Goal: Task Accomplishment & Management: Complete application form

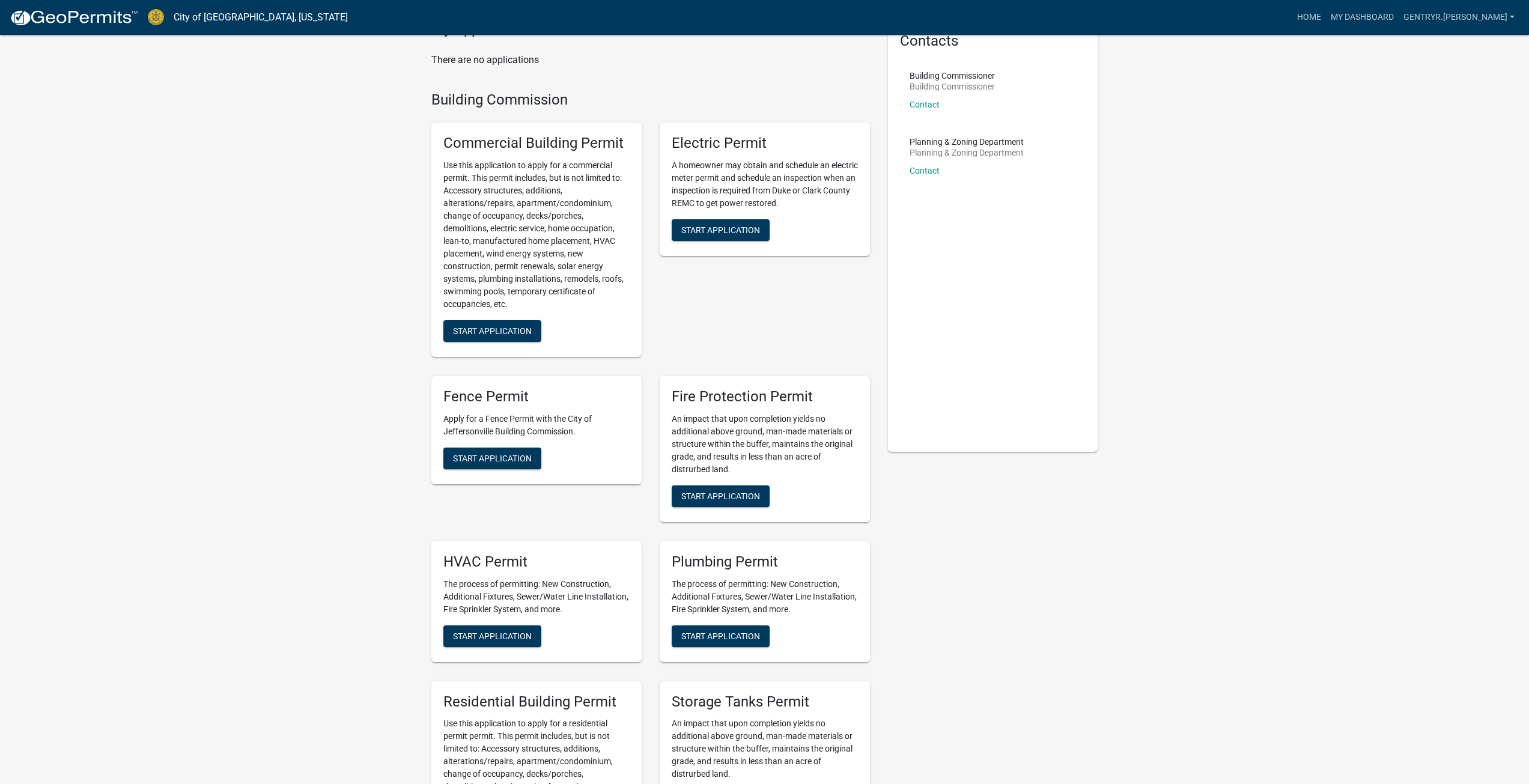
scroll to position [120, 0]
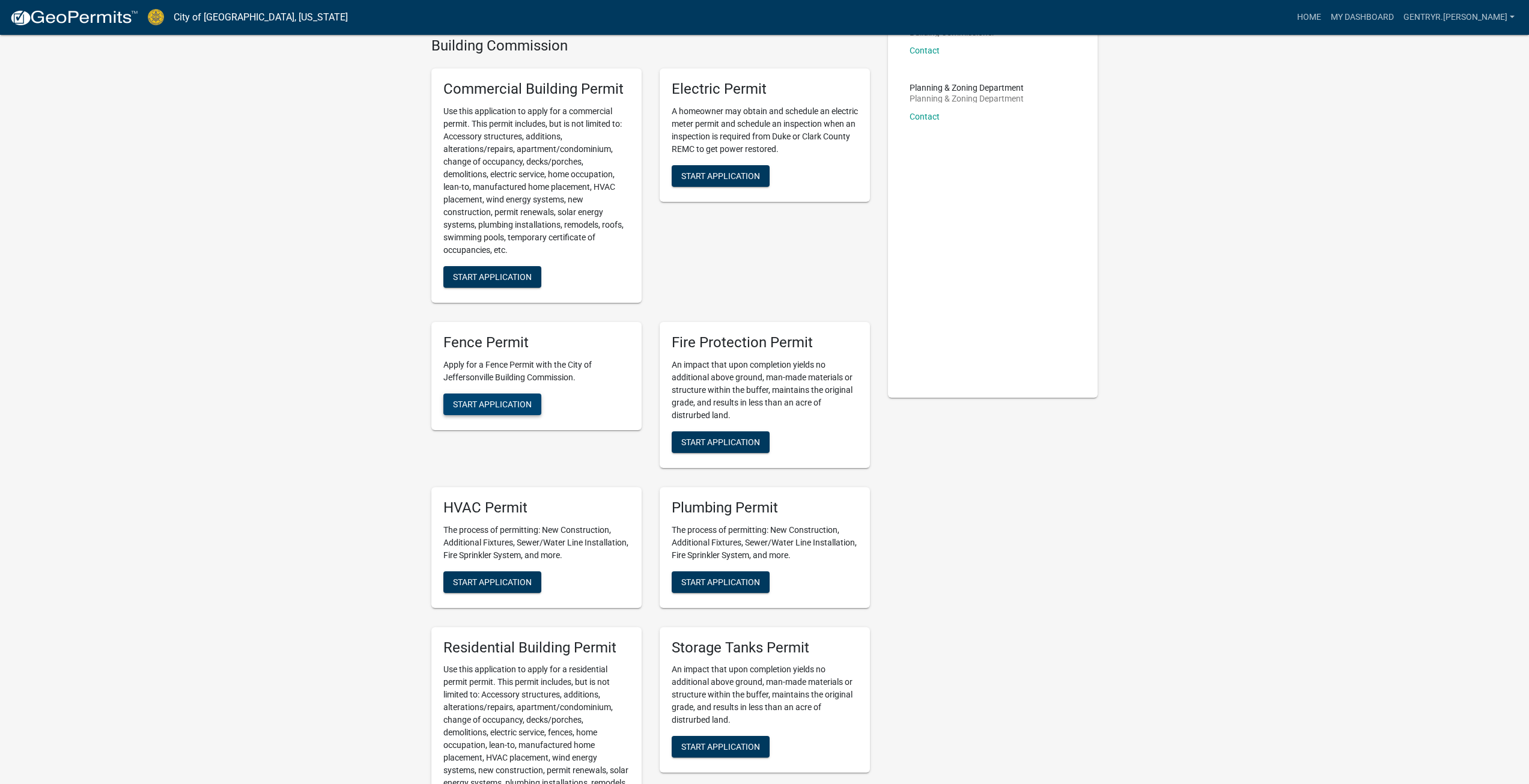
click at [511, 399] on span "Start Application" at bounding box center [491, 404] width 78 height 10
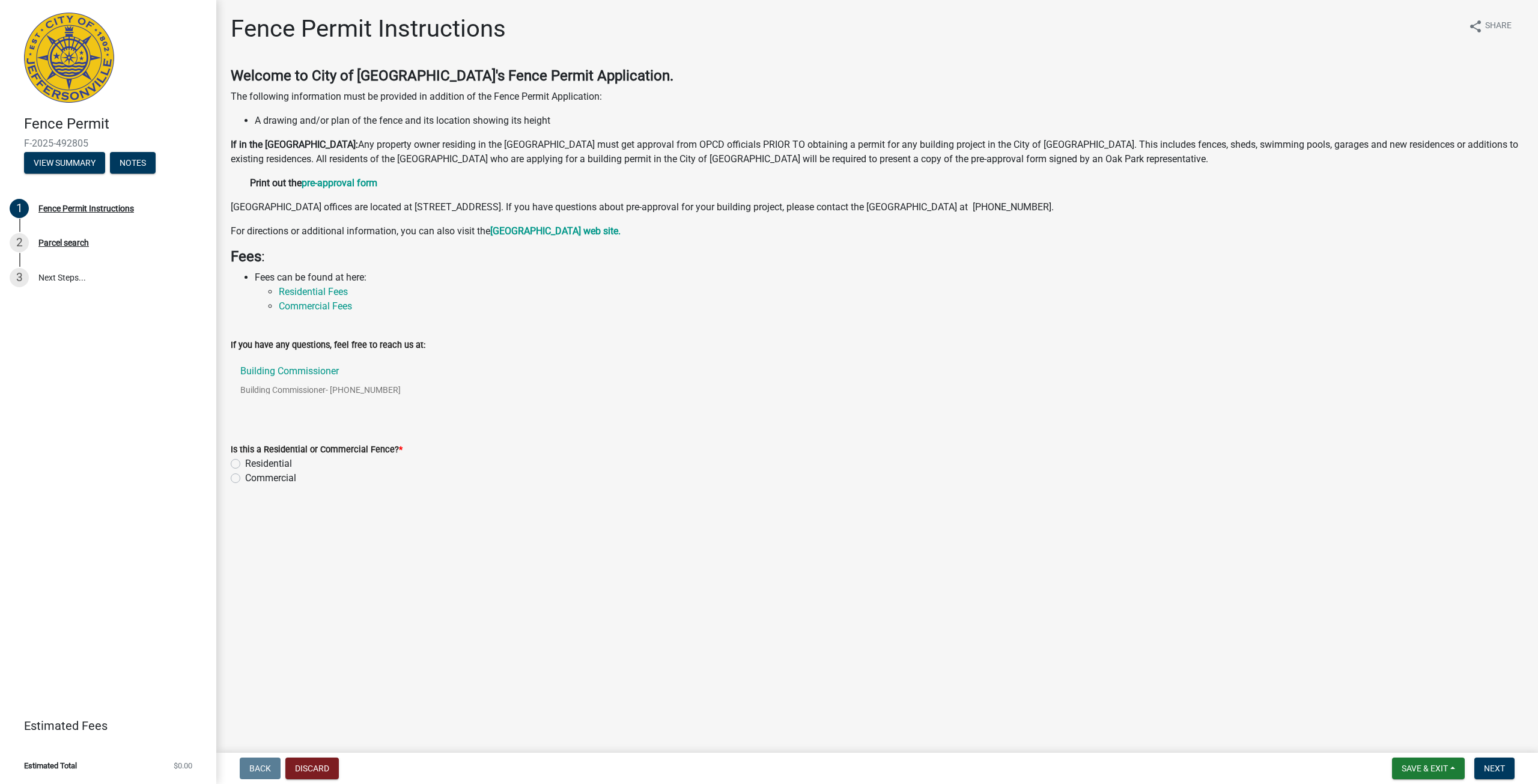
click at [245, 463] on div "Residential" at bounding box center [877, 463] width 1293 height 15
click at [245, 464] on label "Residential" at bounding box center [268, 463] width 46 height 15
click at [245, 464] on input "Residential" at bounding box center [249, 460] width 8 height 8
radio input "true"
click at [1494, 769] on span "Next" at bounding box center [1494, 769] width 21 height 10
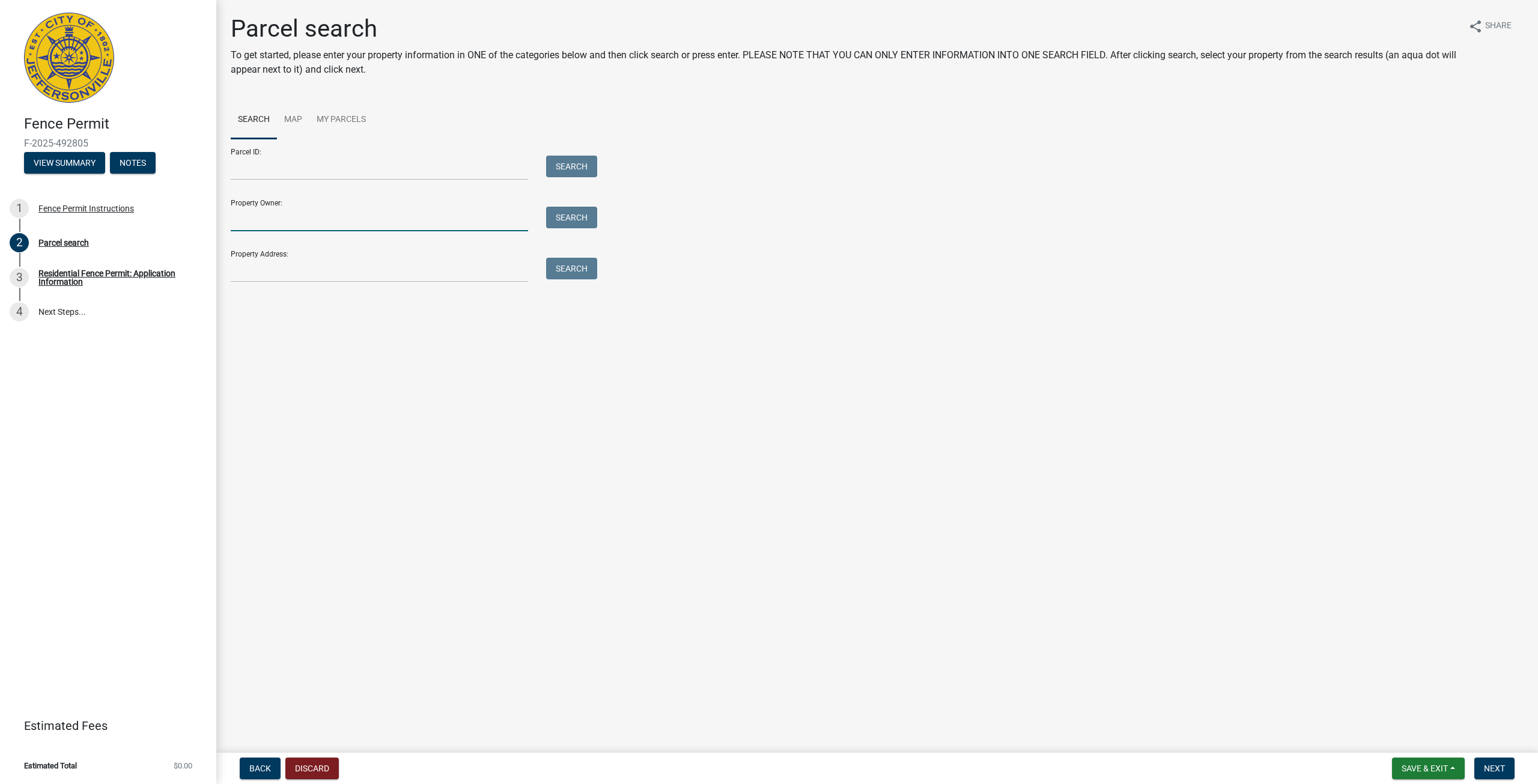
click at [304, 215] on input "Property Owner:" at bounding box center [380, 218] width 298 height 24
click at [306, 267] on input "Property Address:" at bounding box center [380, 270] width 298 height 24
type input "[STREET_ADDRESS]"
click at [546, 271] on div "Search" at bounding box center [568, 270] width 63 height 24
click at [562, 271] on button "Search" at bounding box center [572, 269] width 51 height 21
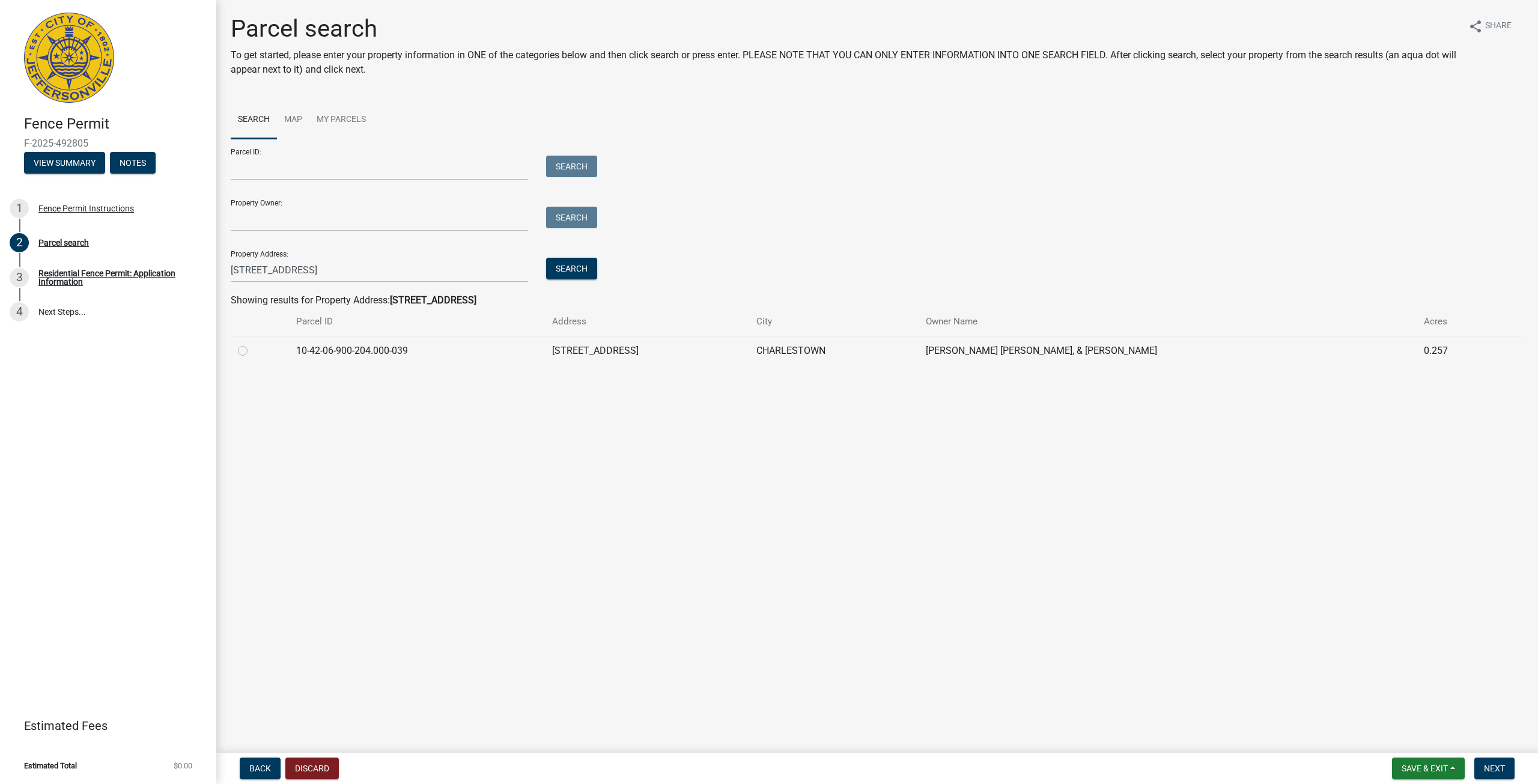
click at [248, 348] on div at bounding box center [259, 350] width 44 height 15
click at [252, 343] on label at bounding box center [252, 343] width 0 height 0
click at [252, 350] on input "radio" at bounding box center [256, 347] width 8 height 8
radio input "true"
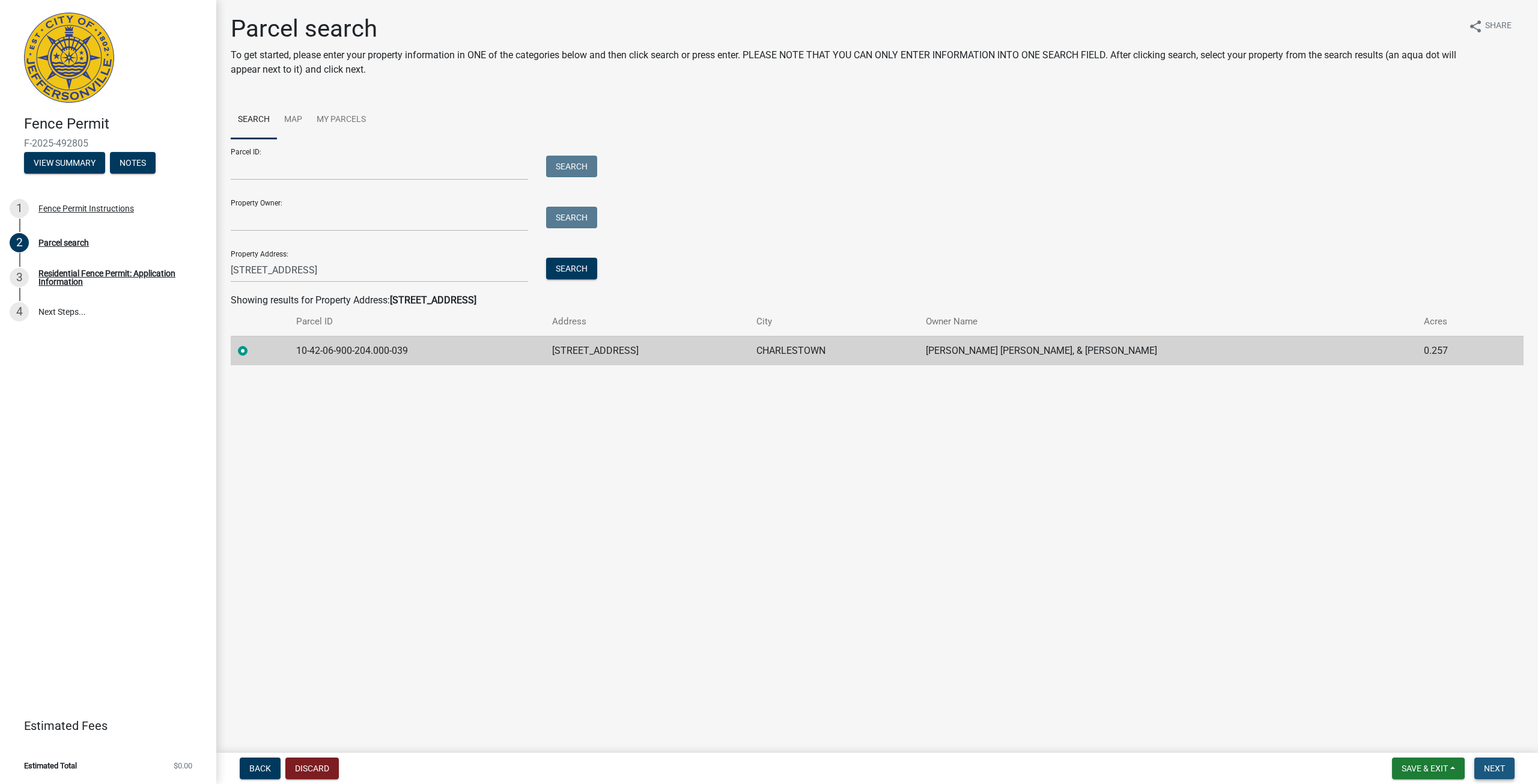
click at [1484, 765] on span "Next" at bounding box center [1494, 769] width 21 height 10
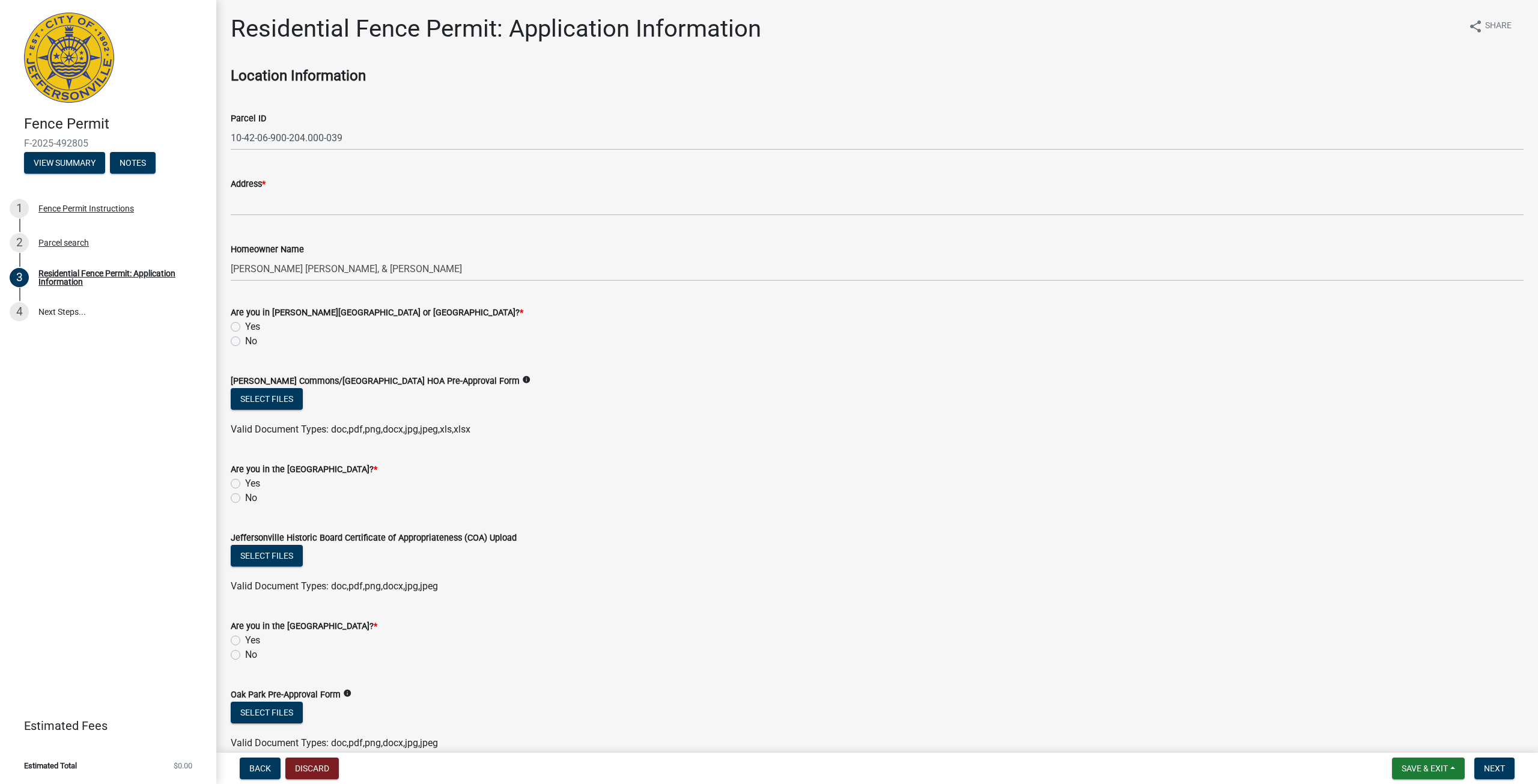
click at [245, 343] on label "No" at bounding box center [251, 340] width 12 height 15
click at [245, 341] on input "No" at bounding box center [249, 337] width 8 height 8
radio input "true"
click at [245, 497] on label "No" at bounding box center [251, 498] width 12 height 15
click at [245, 497] on input "No" at bounding box center [249, 495] width 8 height 8
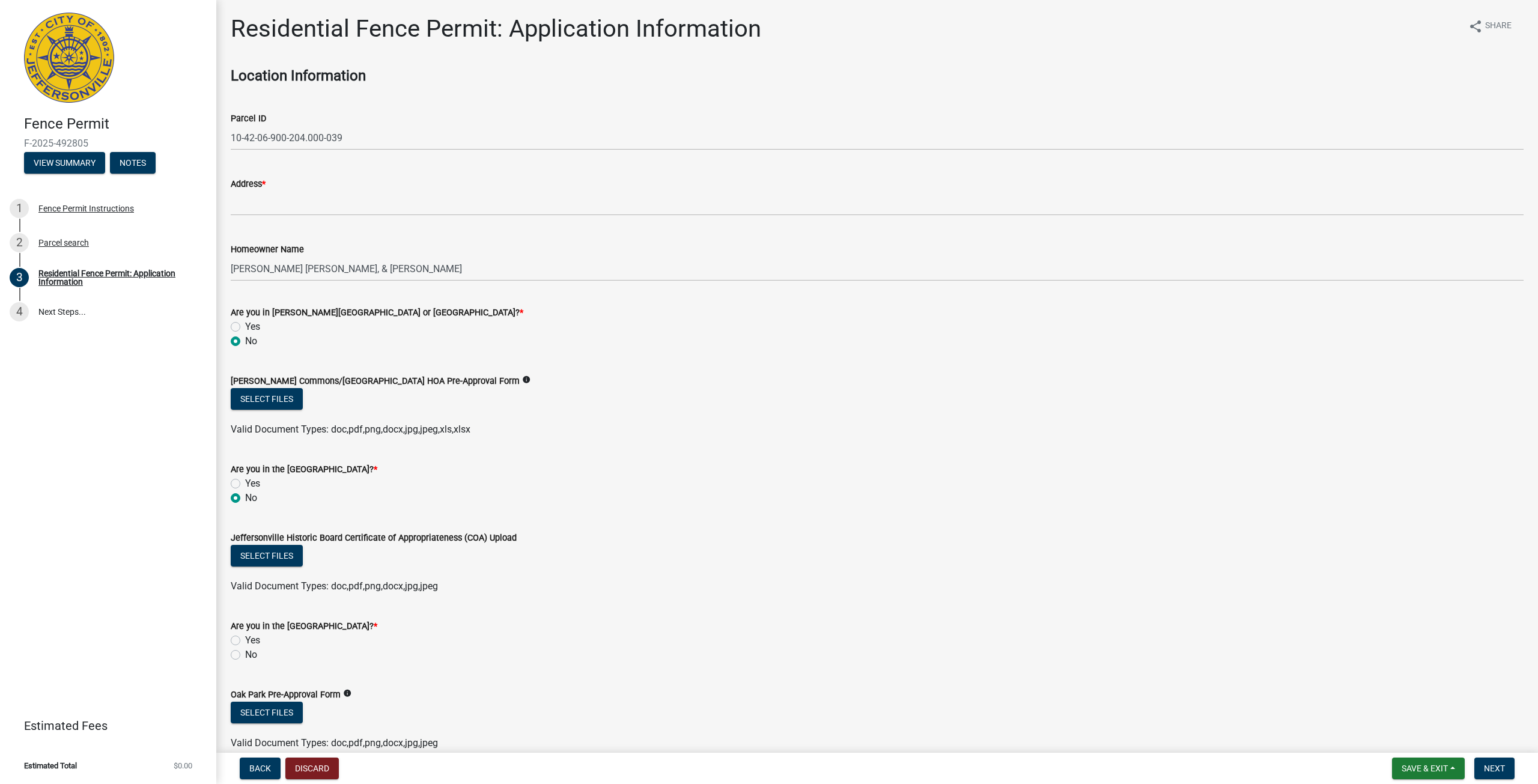
radio input "true"
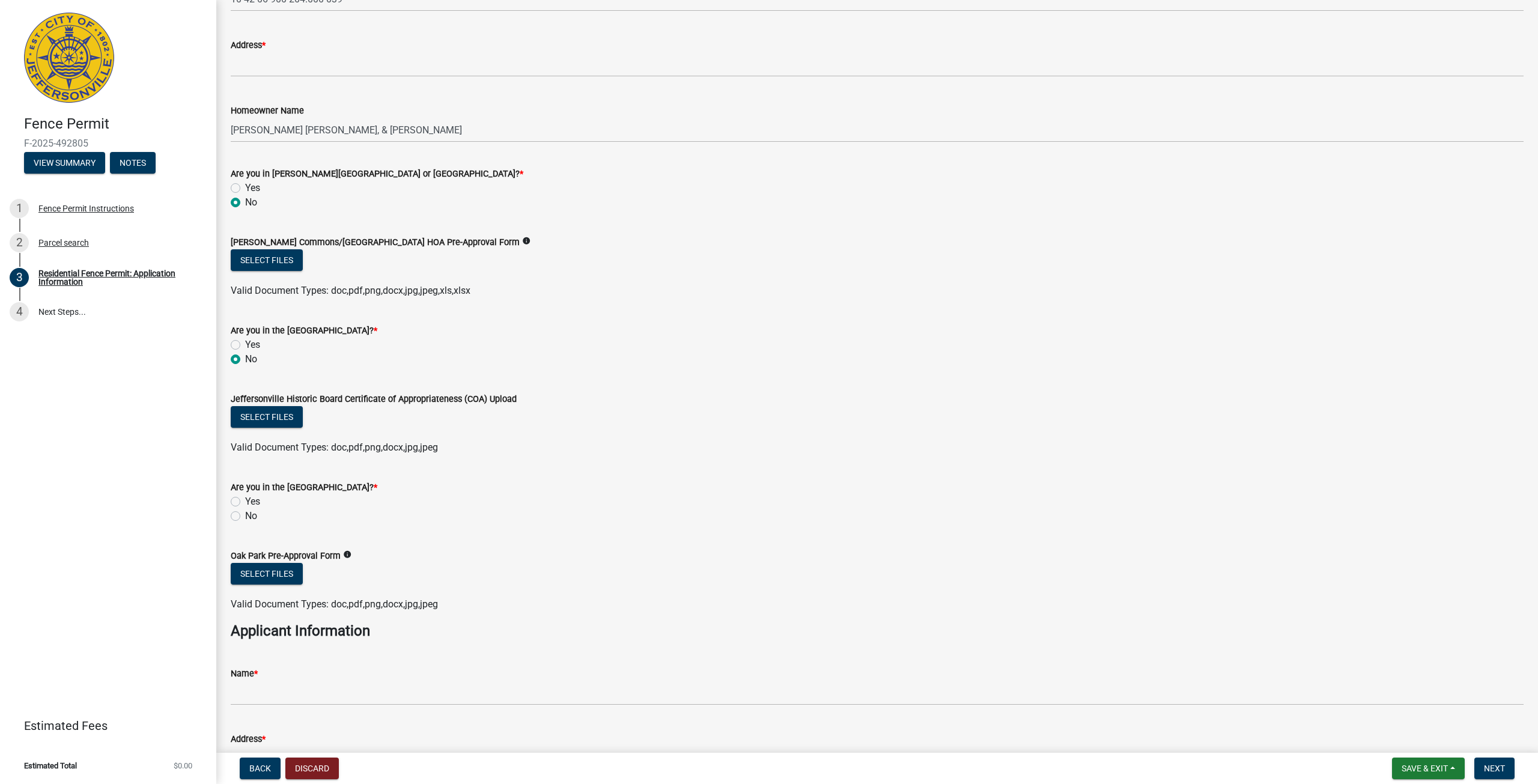
scroll to position [180, 0]
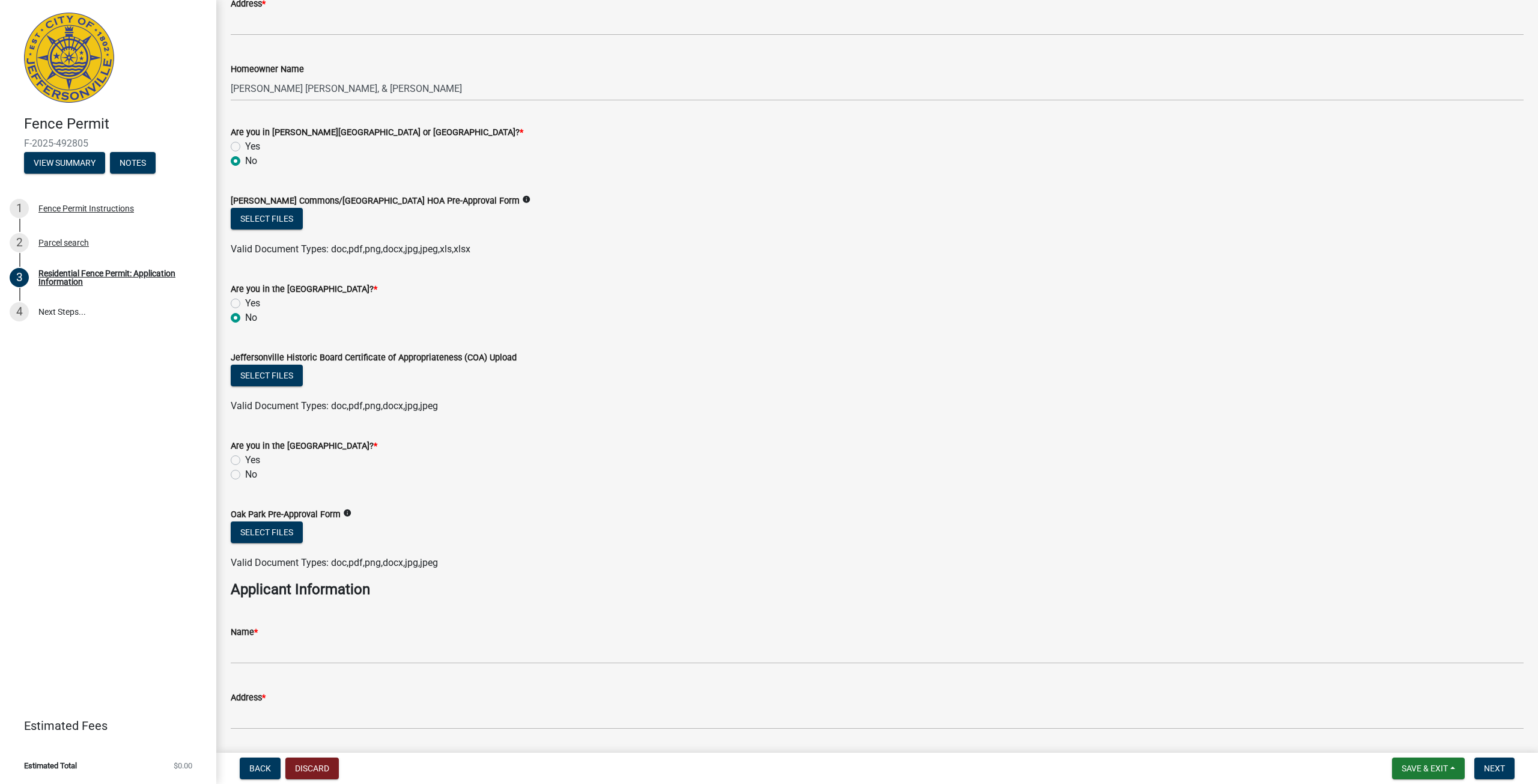
click at [241, 472] on div "No" at bounding box center [877, 474] width 1293 height 15
click at [245, 472] on label "No" at bounding box center [251, 474] width 12 height 15
click at [245, 472] on input "No" at bounding box center [249, 471] width 8 height 8
radio input "true"
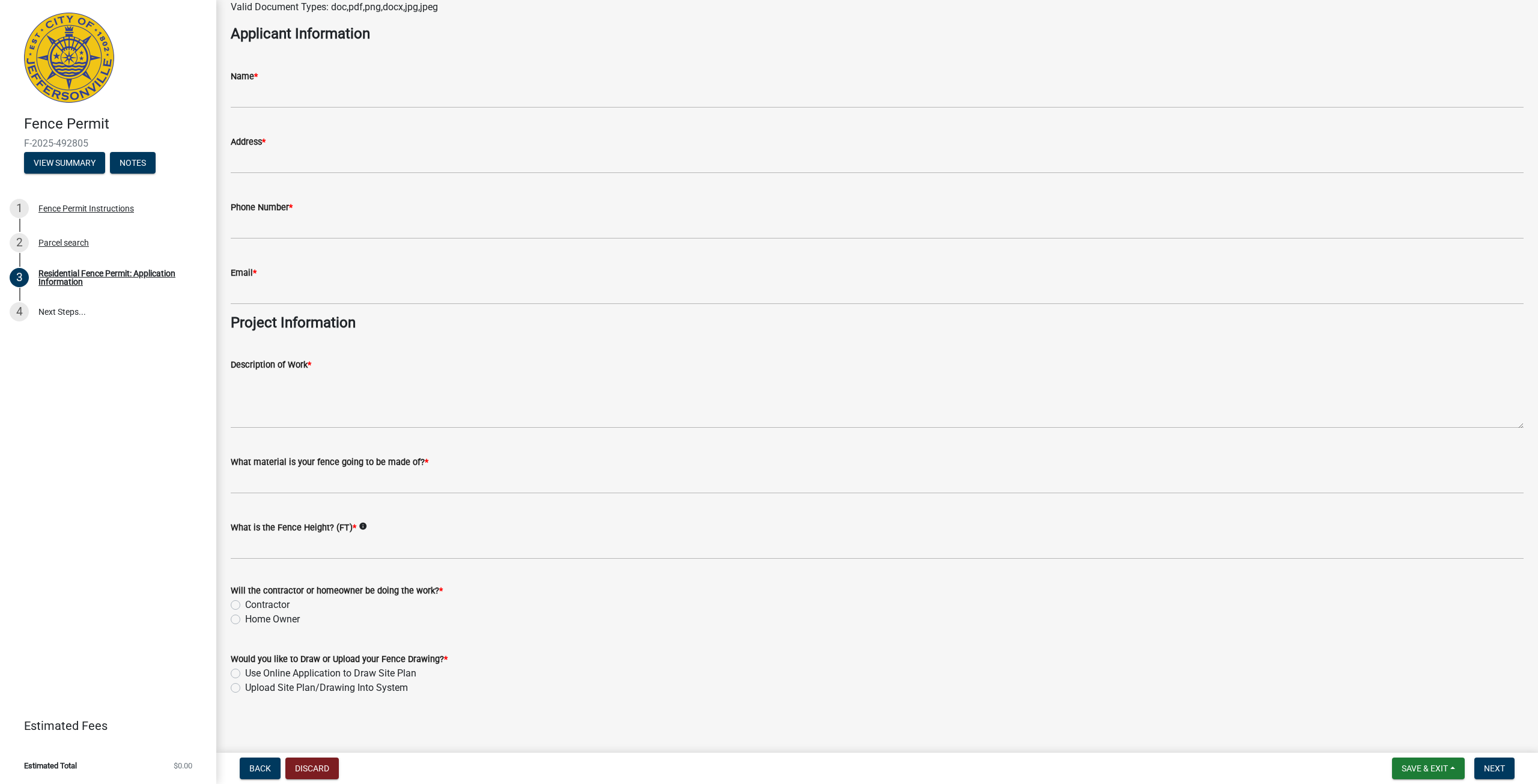
scroll to position [740, 0]
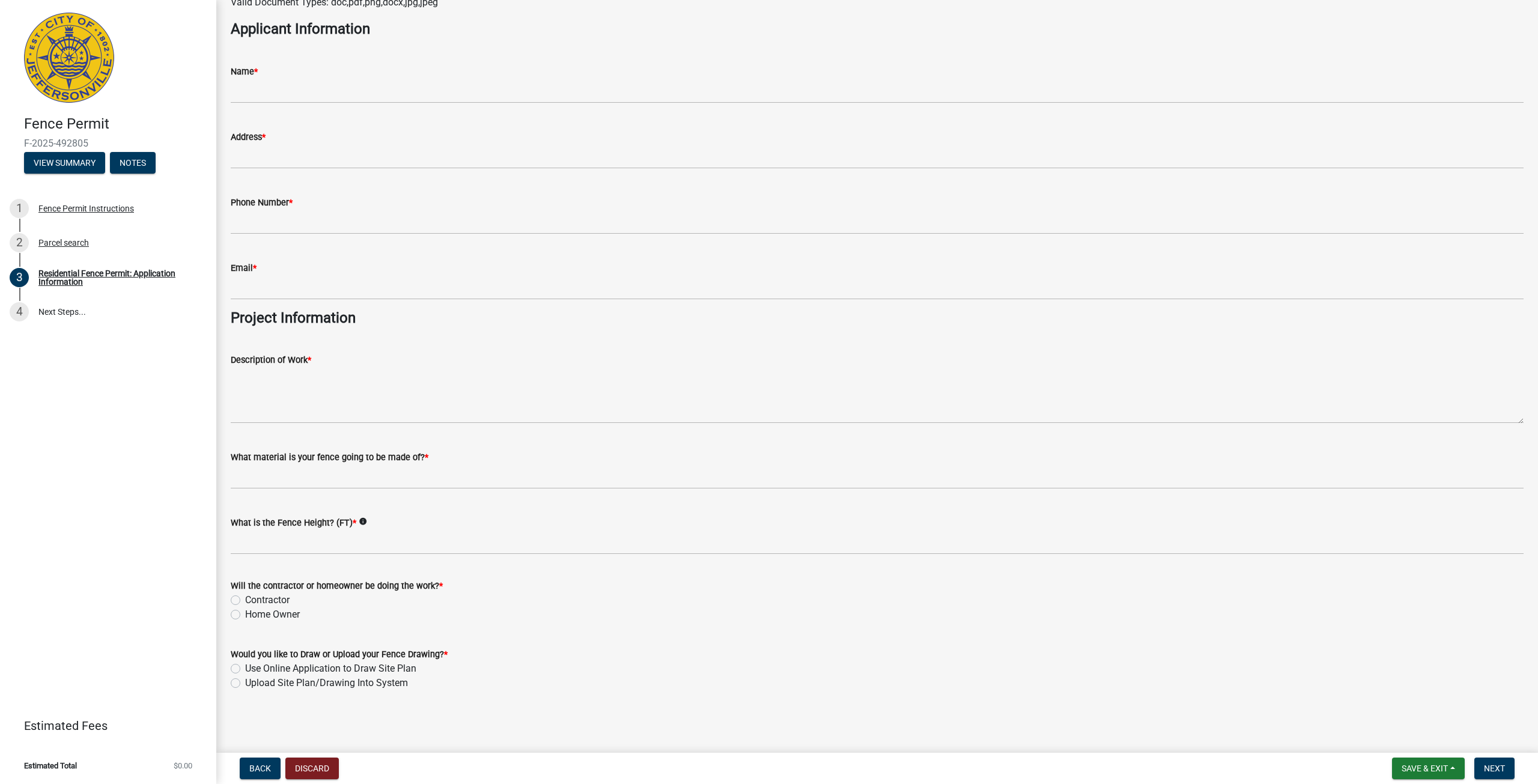
click at [245, 613] on label "Home Owner" at bounding box center [272, 614] width 55 height 15
click at [245, 613] on input "Home Owner" at bounding box center [249, 611] width 8 height 8
radio input "true"
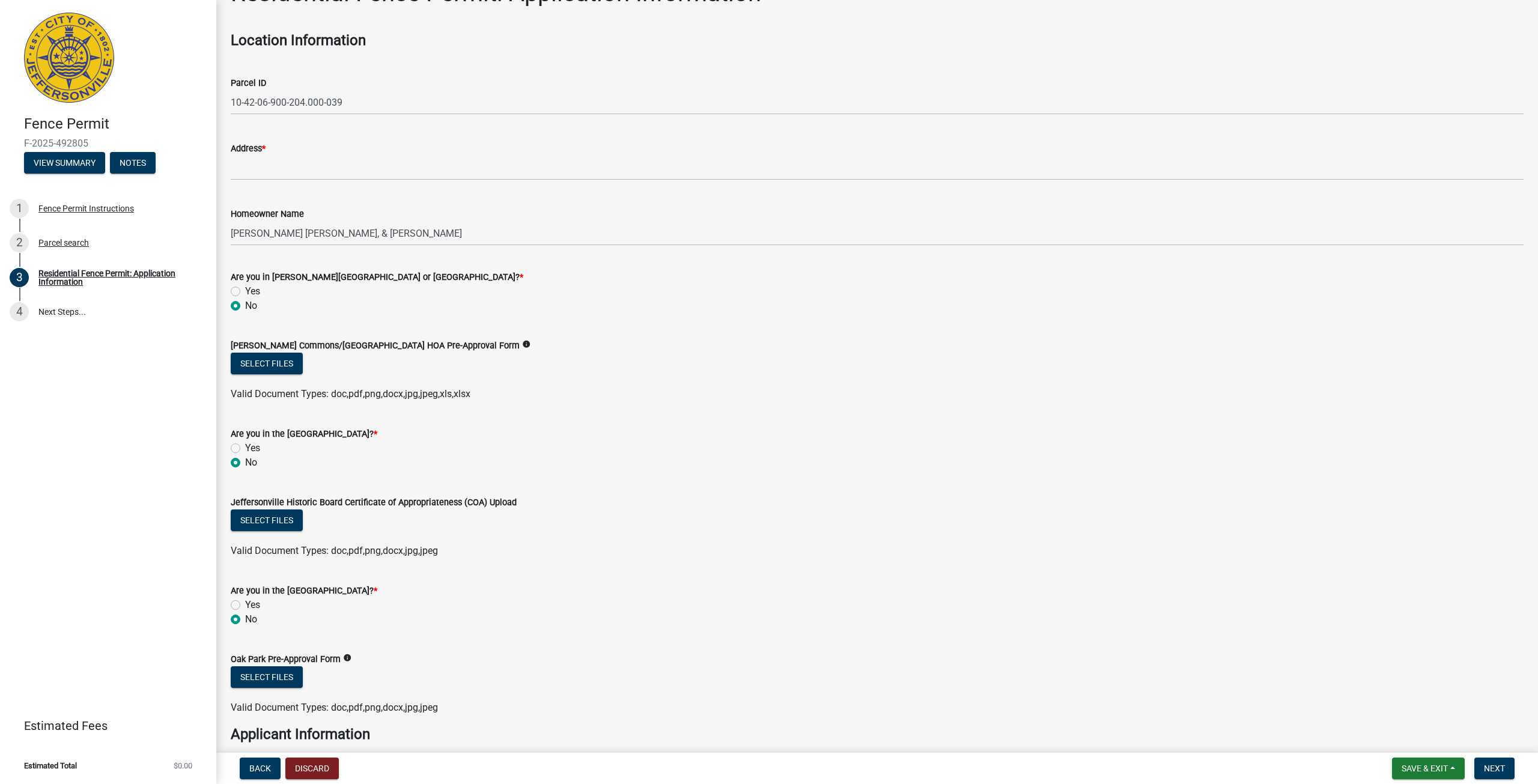
scroll to position [0, 0]
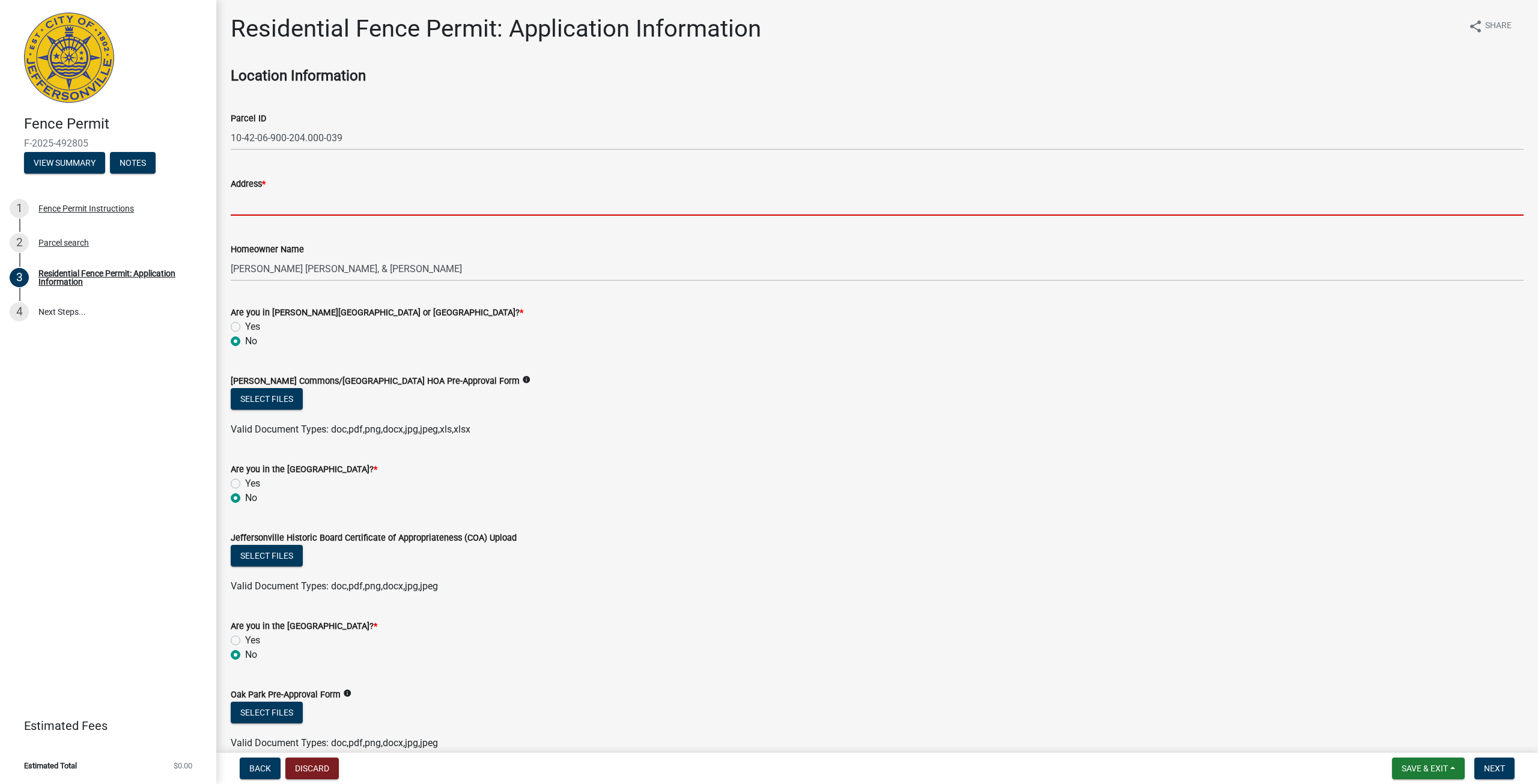
click at [309, 210] on input "Address *" at bounding box center [877, 203] width 1293 height 24
type input "[STREET_ADDRESS]"
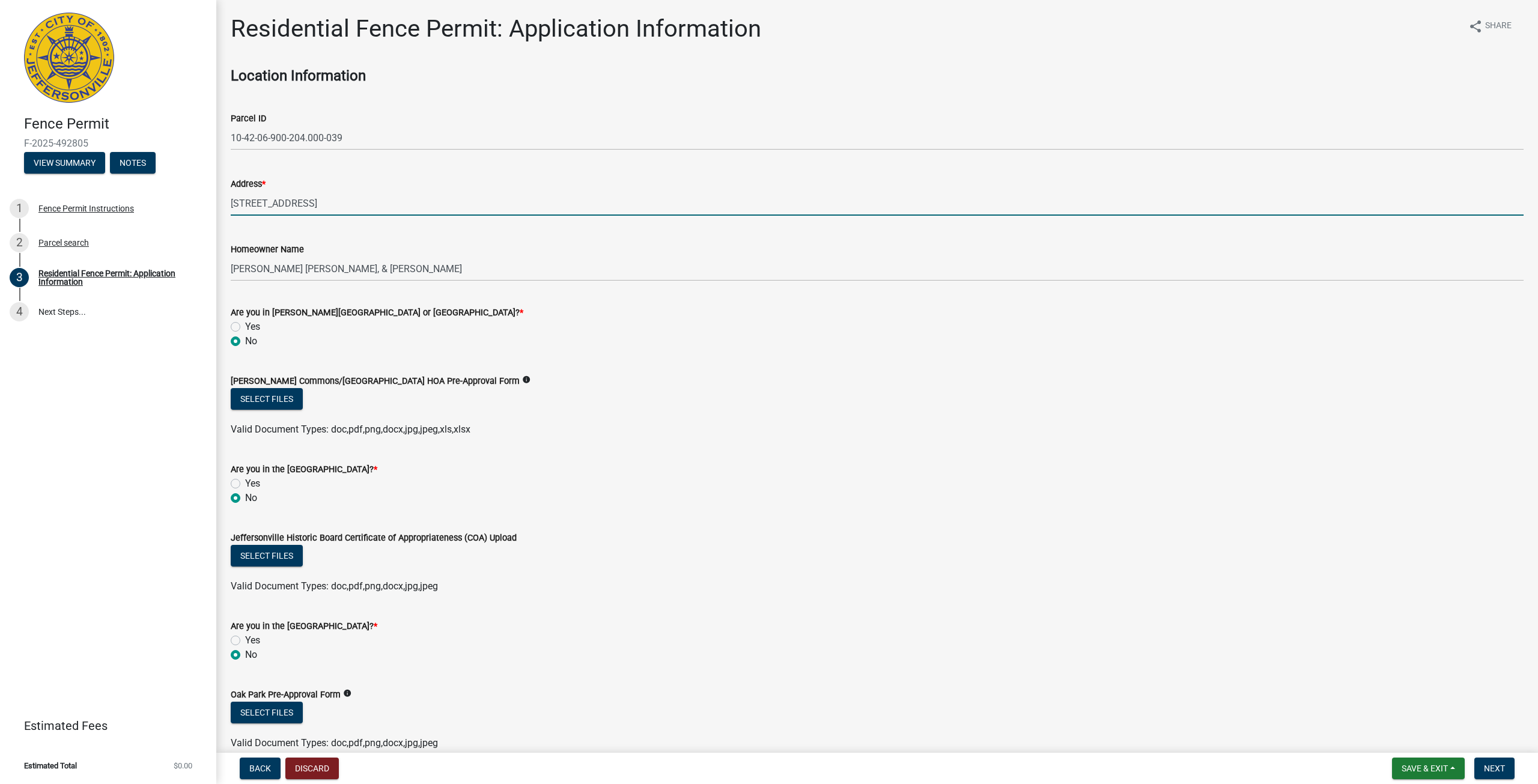
type input "[PERSON_NAME] [PERSON_NAME]"
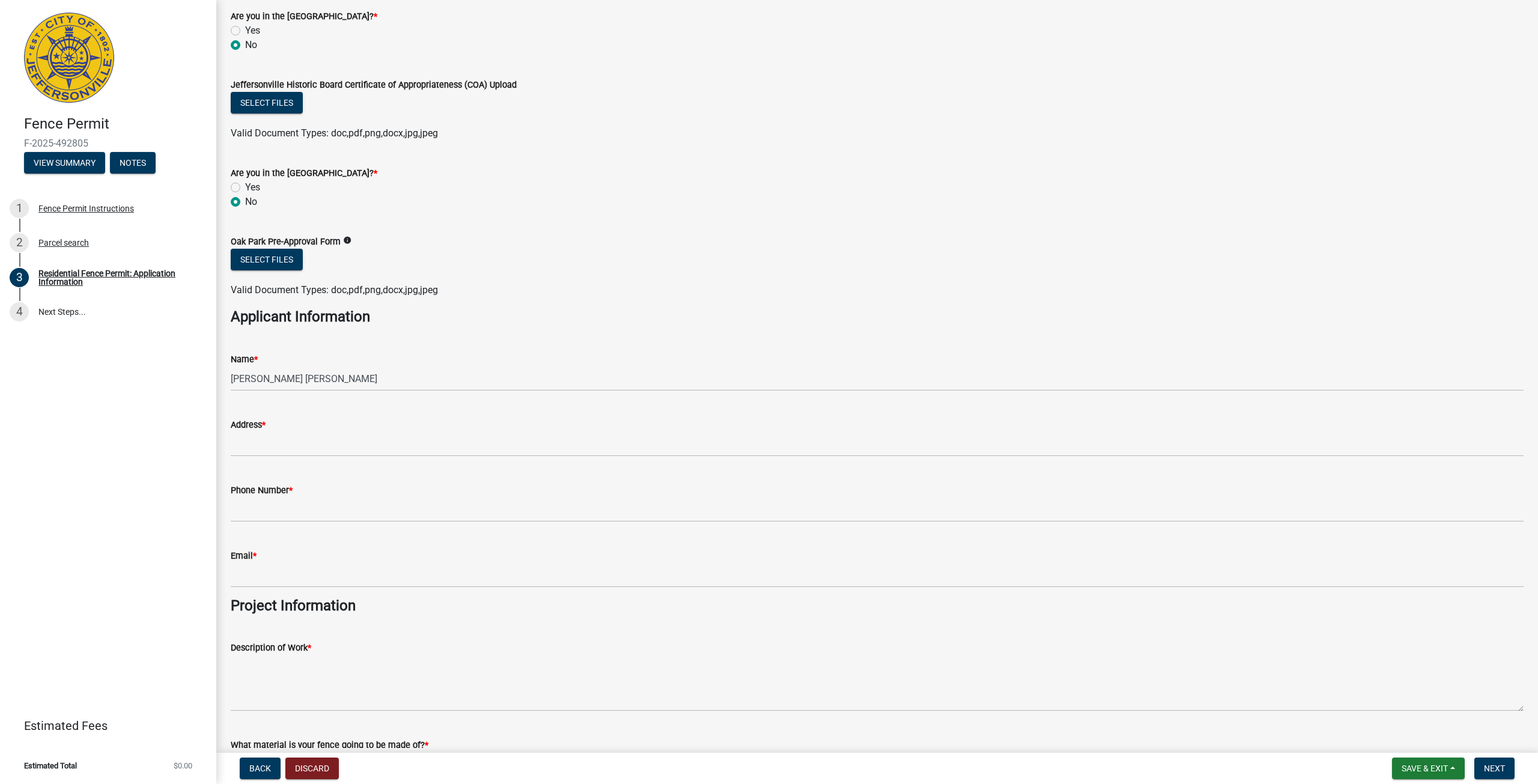
scroll to position [480, 0]
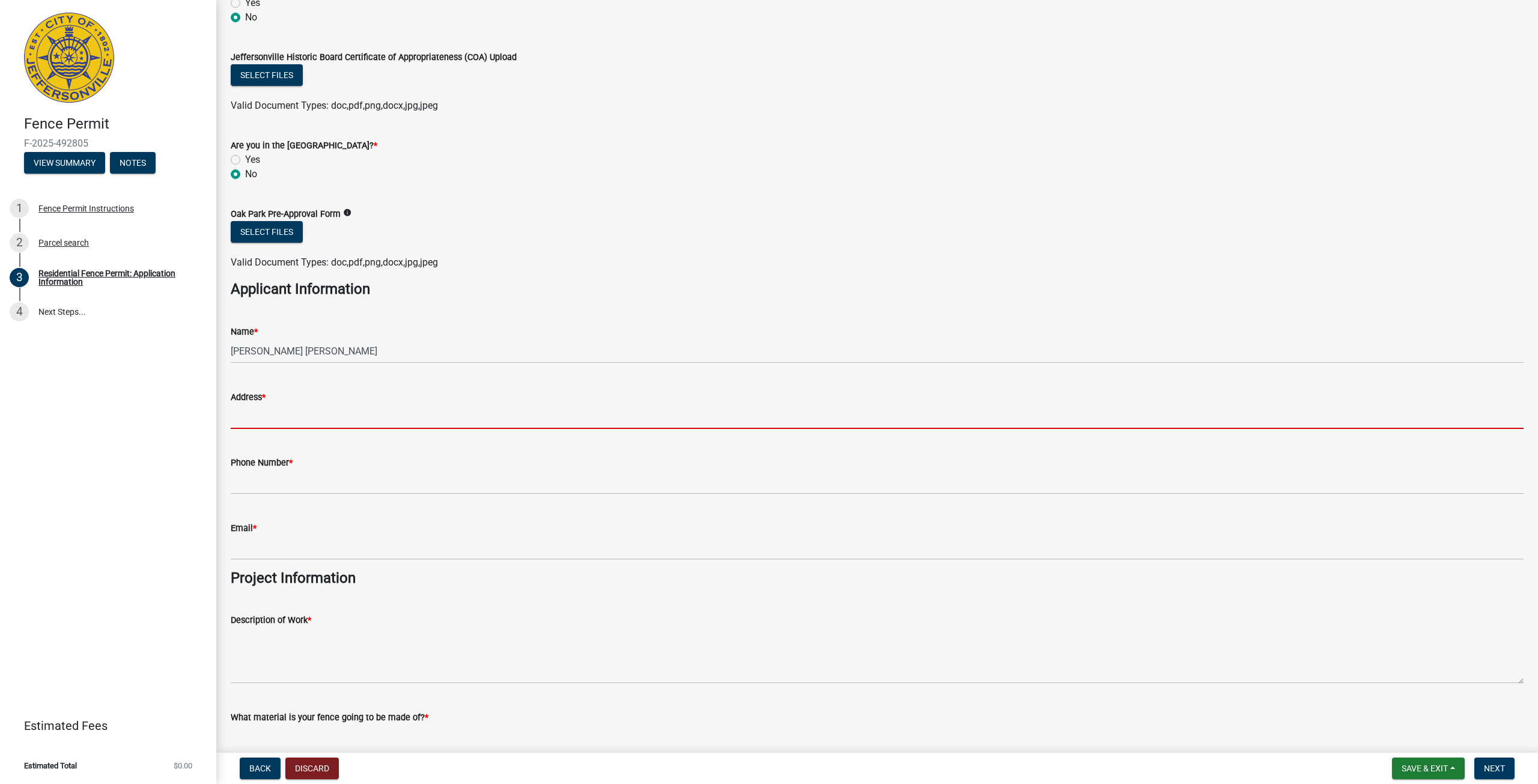
drag, startPoint x: 364, startPoint y: 420, endPoint x: 376, endPoint y: 419, distance: 12.0
click at [374, 419] on input "Address *" at bounding box center [877, 416] width 1293 height 24
type input "[STREET_ADDRESS]"
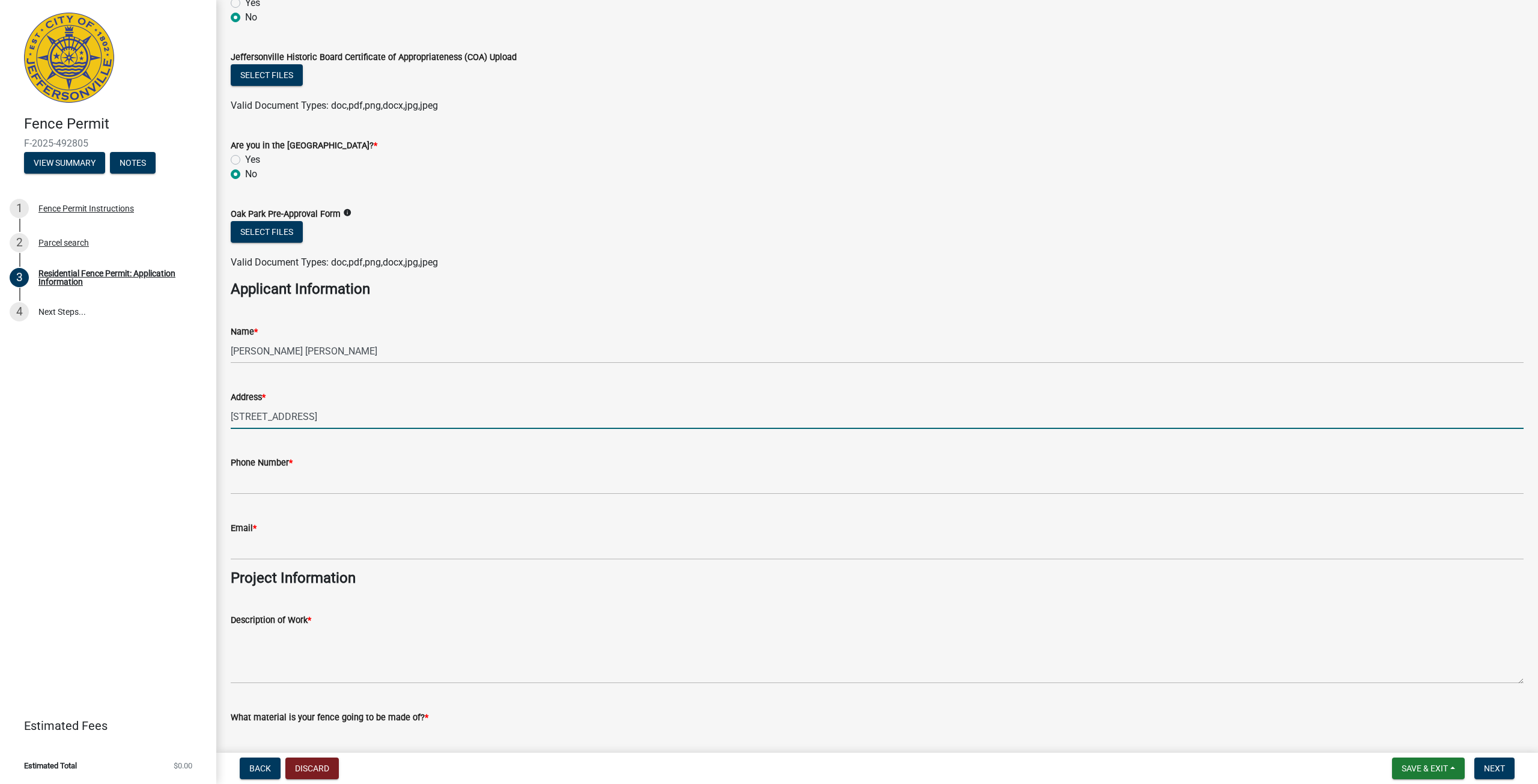
type input "5029159408"
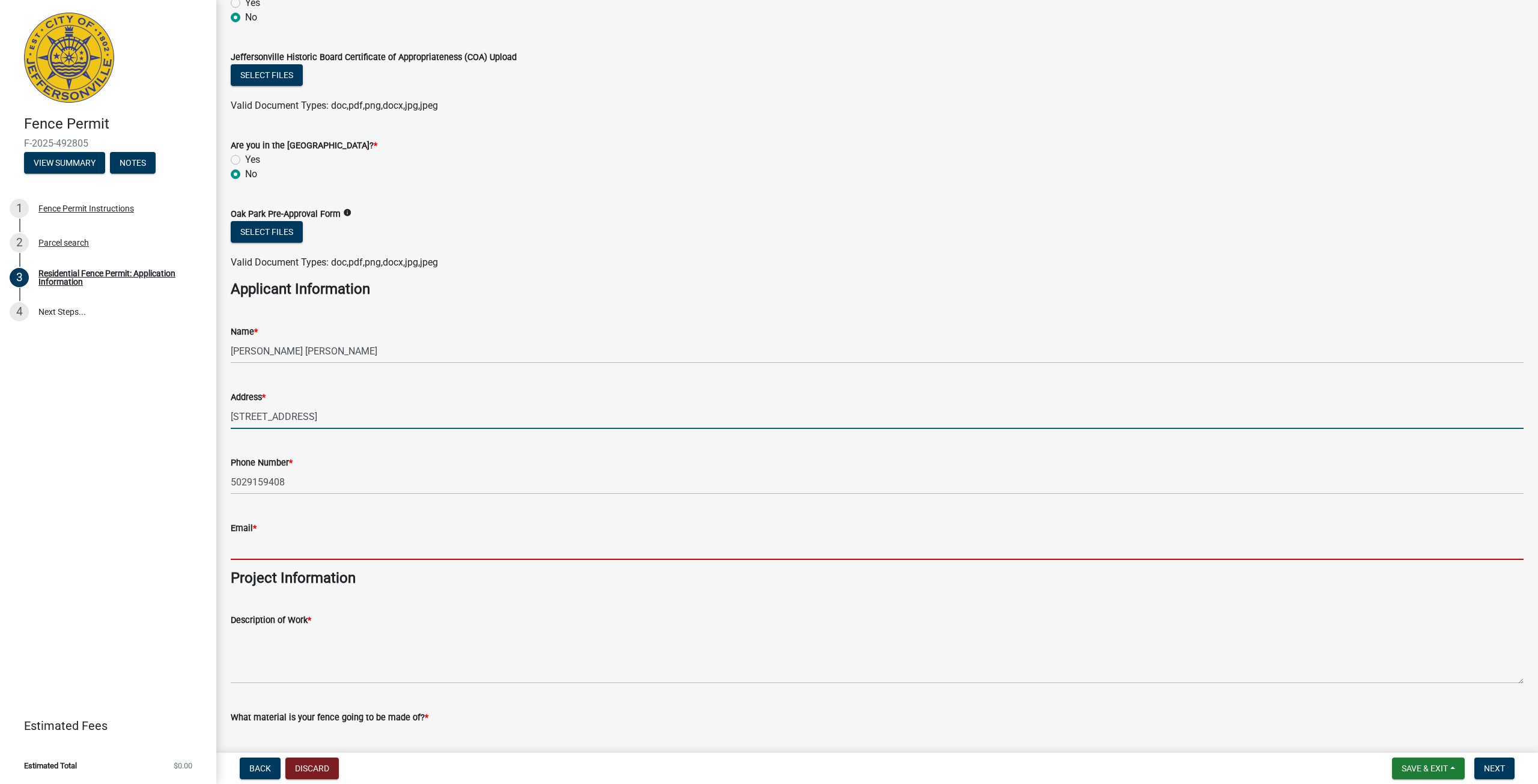
type input "[EMAIL_ADDRESS][DOMAIN_NAME]"
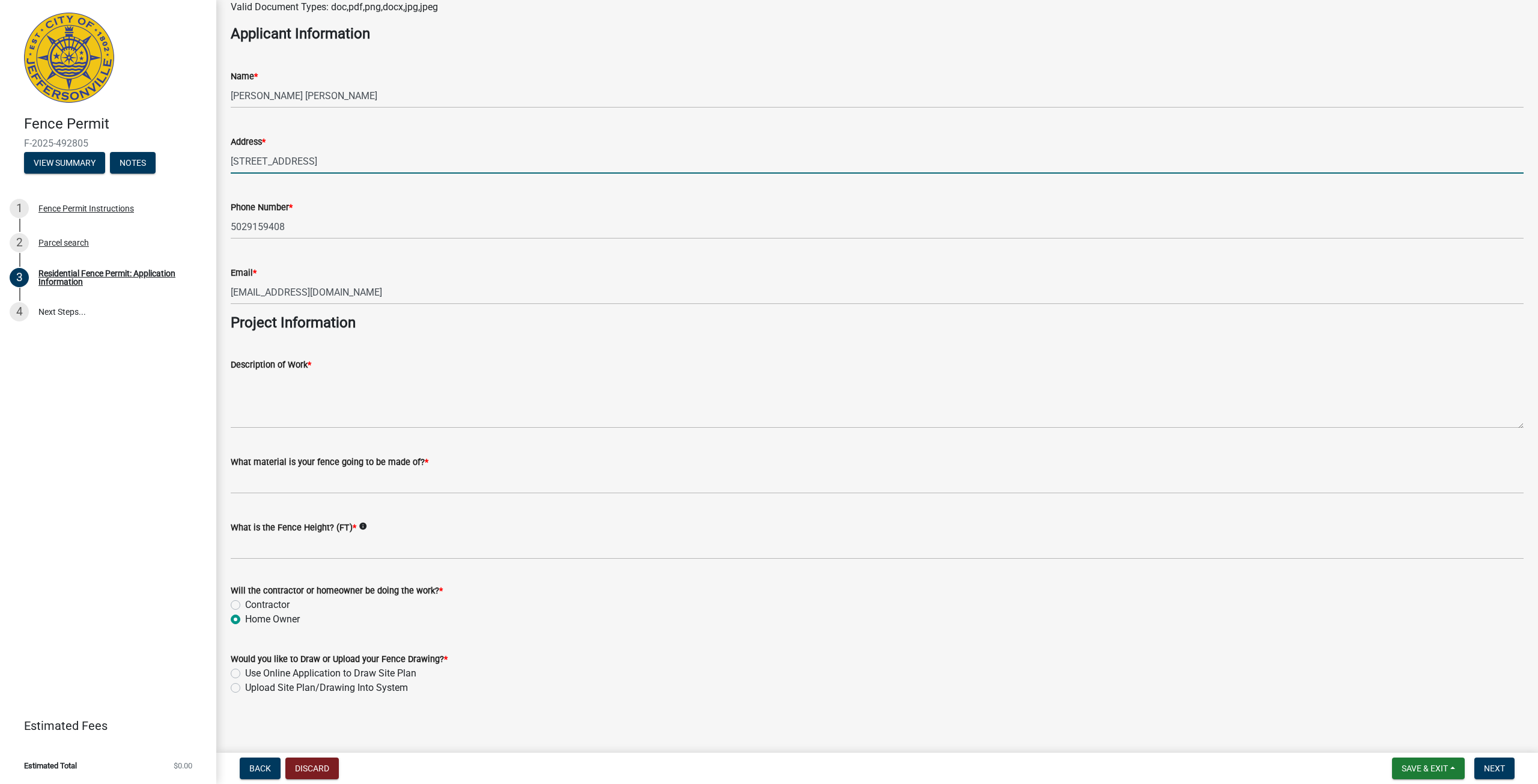
scroll to position [740, 0]
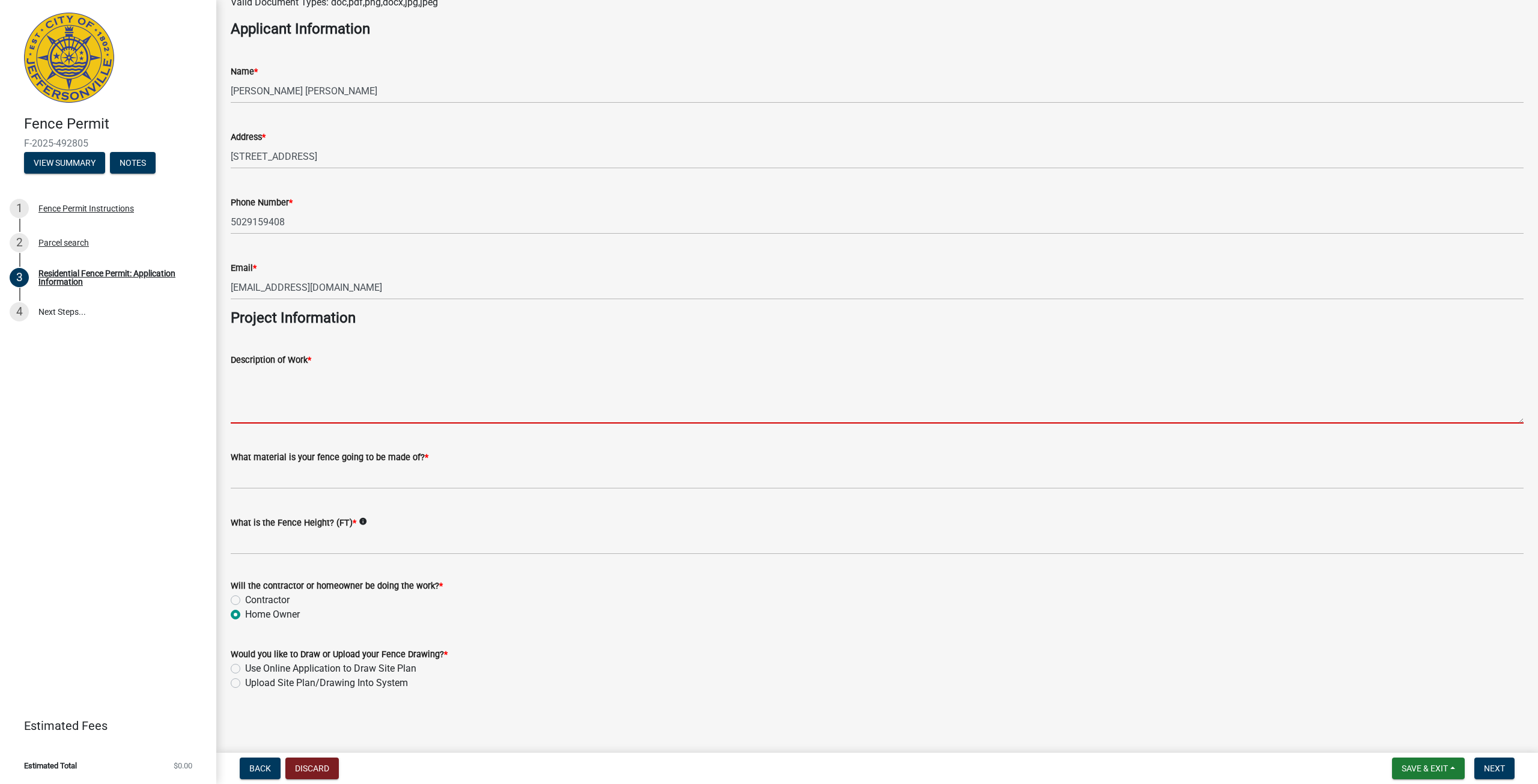
click at [352, 410] on textarea "Description of Work *" at bounding box center [877, 395] width 1293 height 56
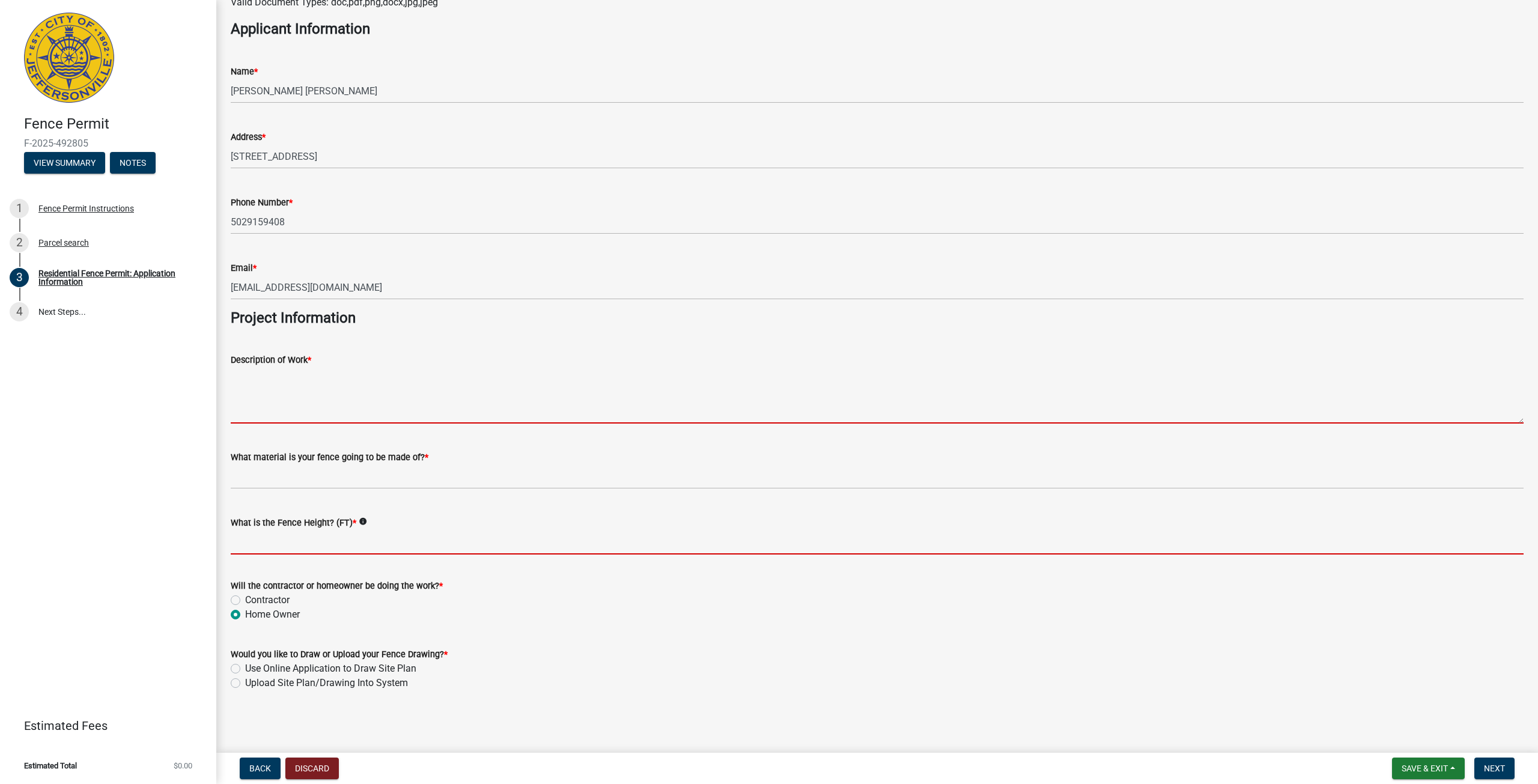
click at [285, 548] on input "What is the Fence Height? (FT) *" at bounding box center [877, 541] width 1293 height 24
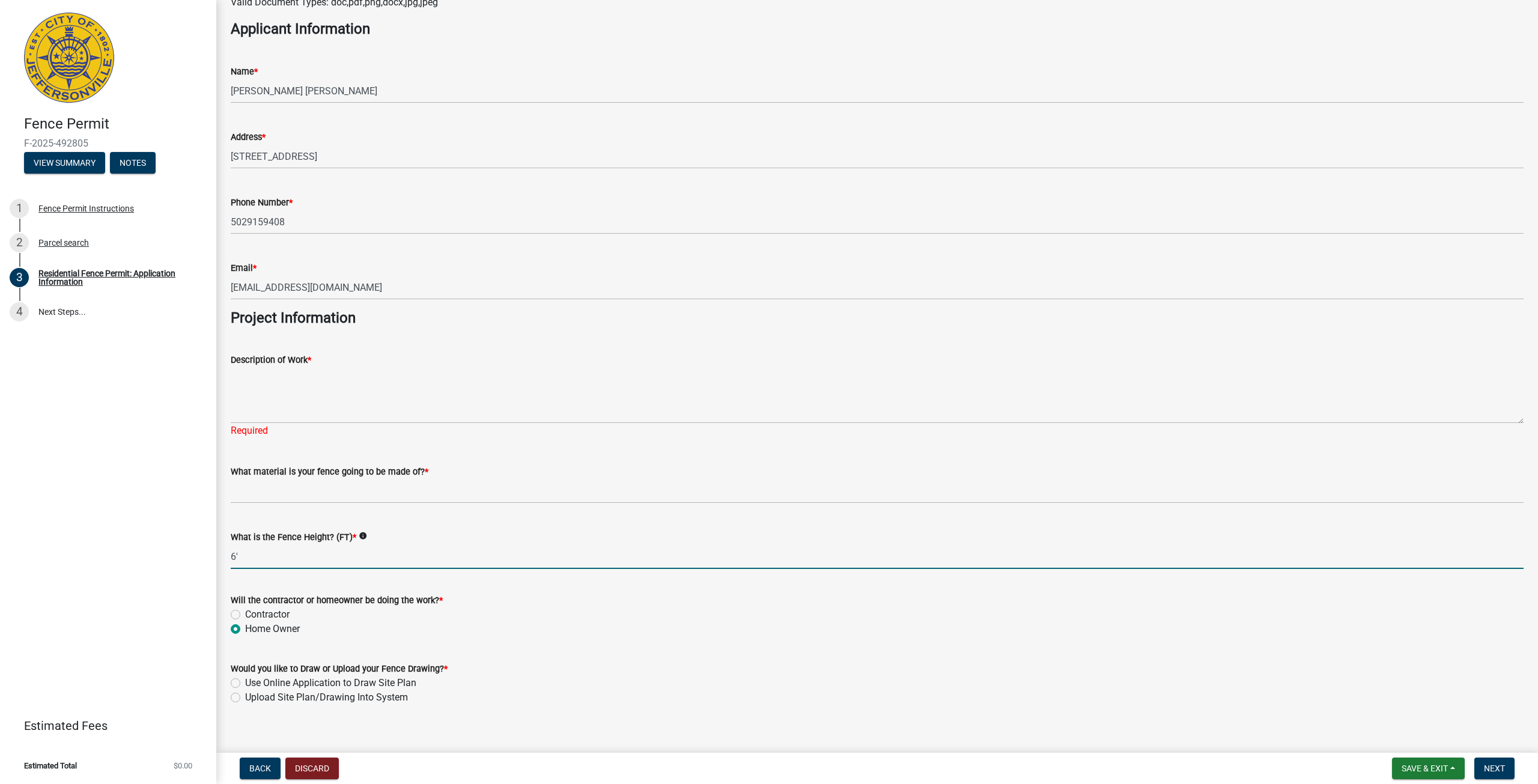
type input "6'"
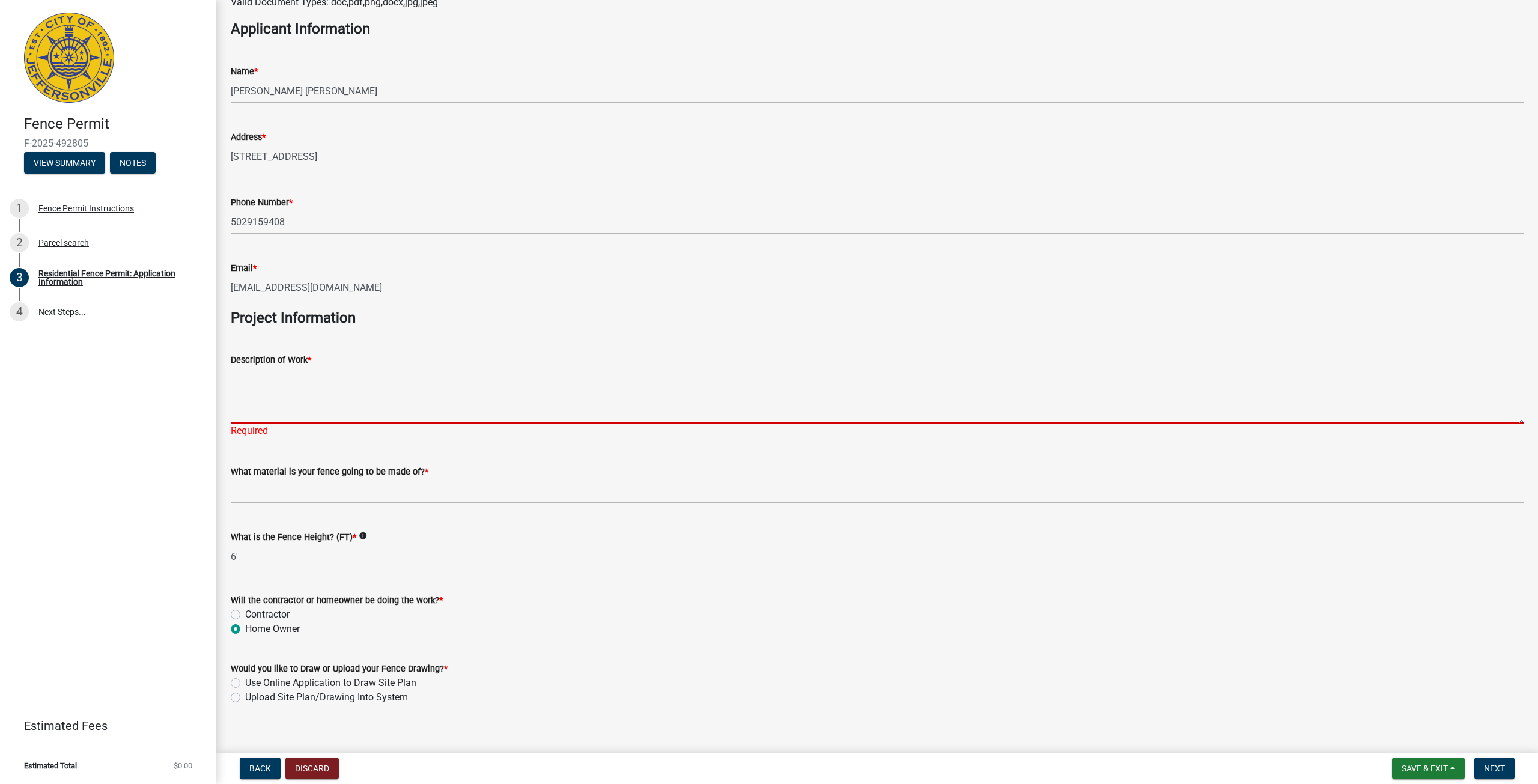
click at [261, 412] on textarea "Description of Work *" at bounding box center [877, 395] width 1293 height 56
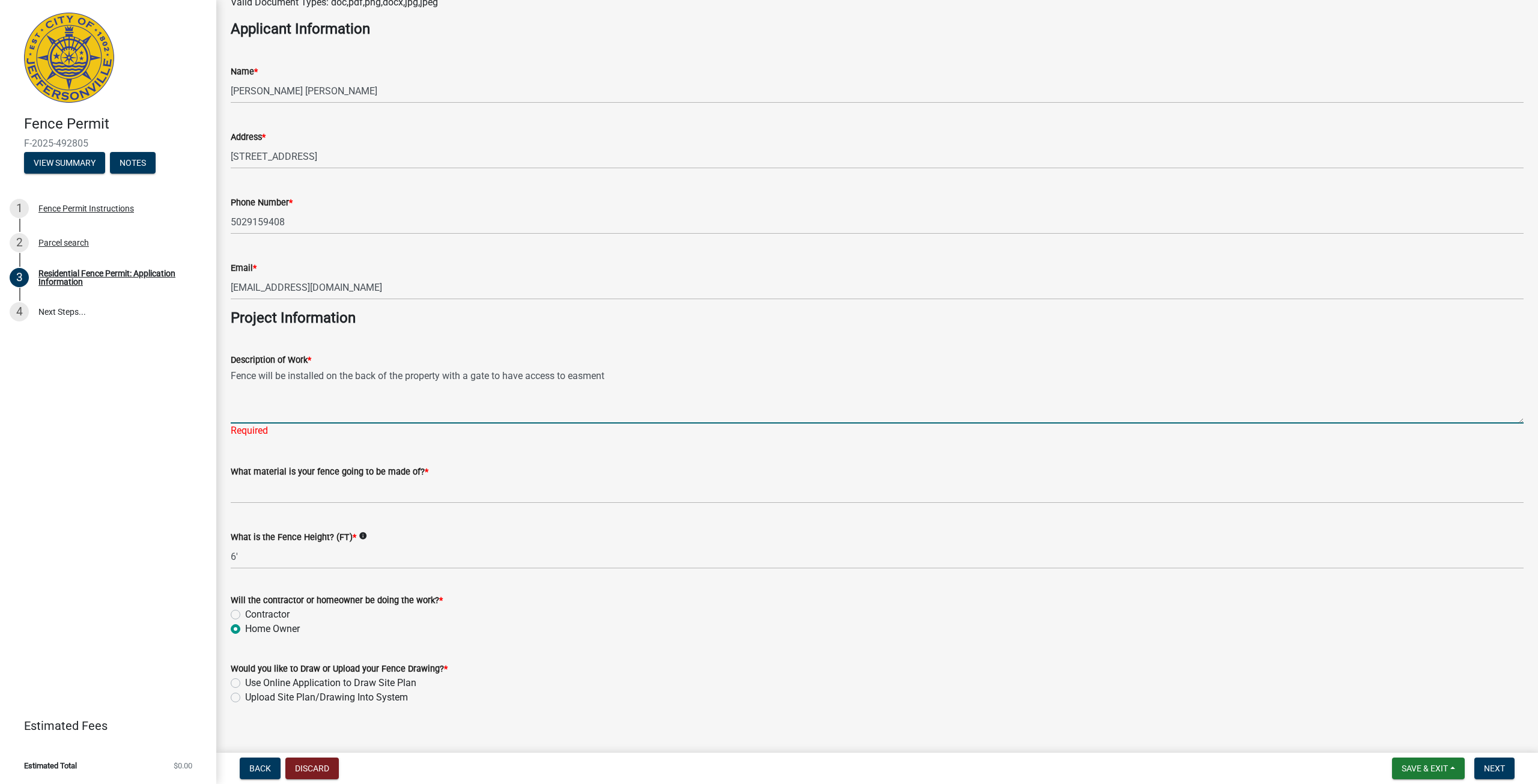
click at [603, 377] on textarea "Fence will be installed on the back of the property with a gate to have access …" at bounding box center [877, 395] width 1293 height 56
type textarea "Fence will be installed on the back of the property with a gate to have access …"
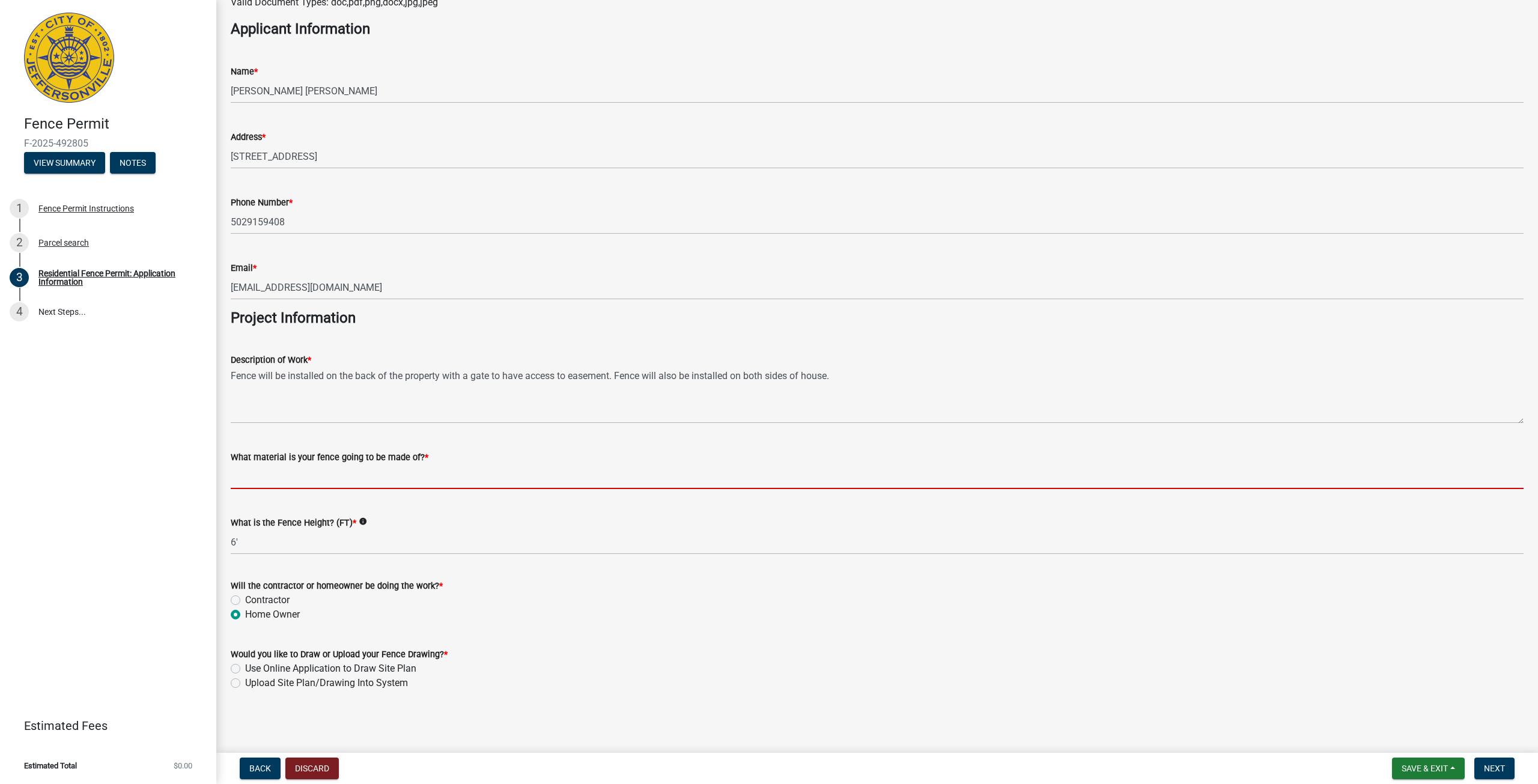
click at [266, 497] on wm-data-entity-input "What material is your fence going to be made of? *" at bounding box center [877, 466] width 1293 height 66
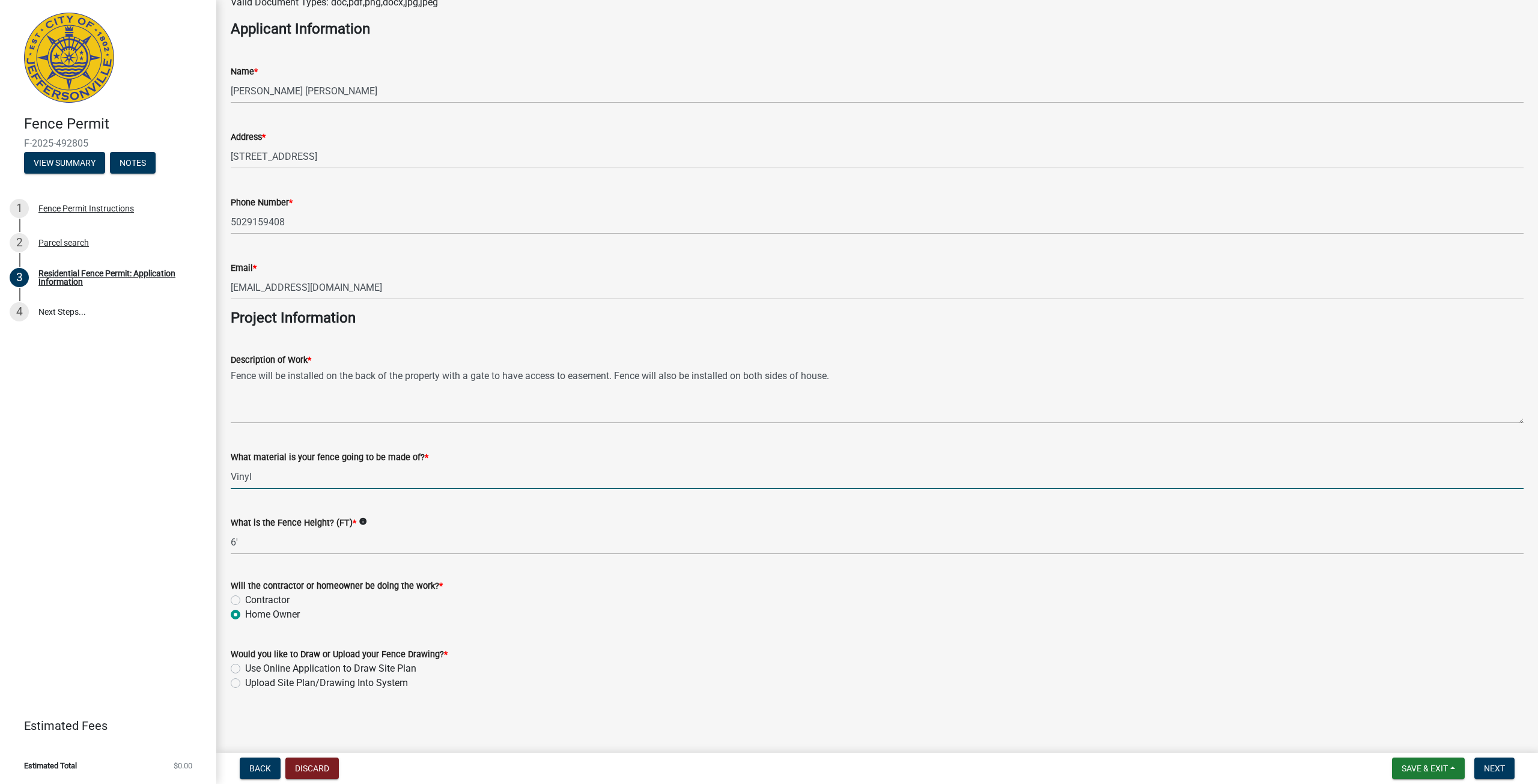
type input "Vinyl"
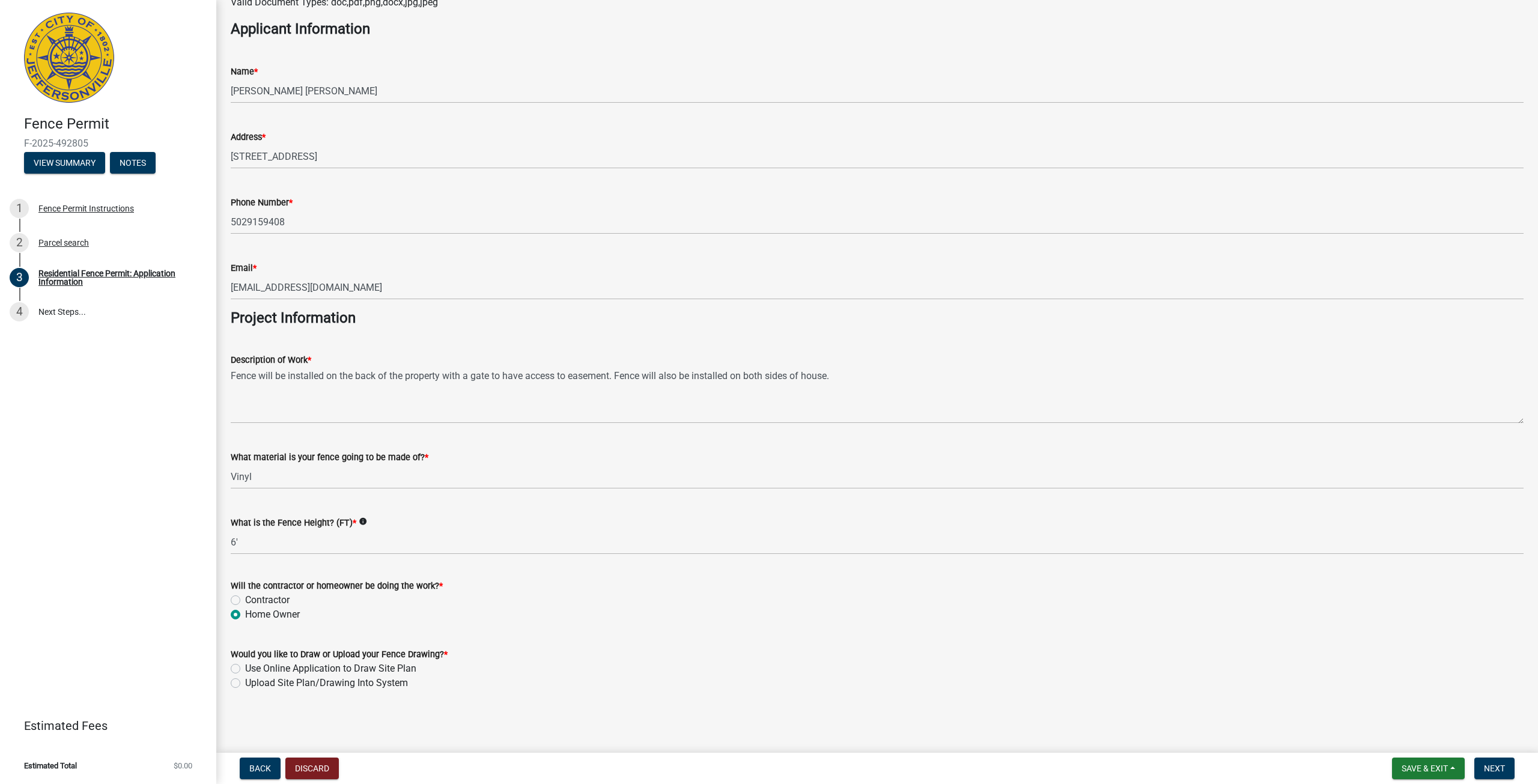
click at [245, 664] on label "Use Online Application to Draw Site Plan" at bounding box center [330, 668] width 171 height 15
click at [245, 664] on input "Use Online Application to Draw Site Plan" at bounding box center [249, 665] width 8 height 8
radio input "true"
click at [1505, 765] on span "Next" at bounding box center [1494, 769] width 21 height 10
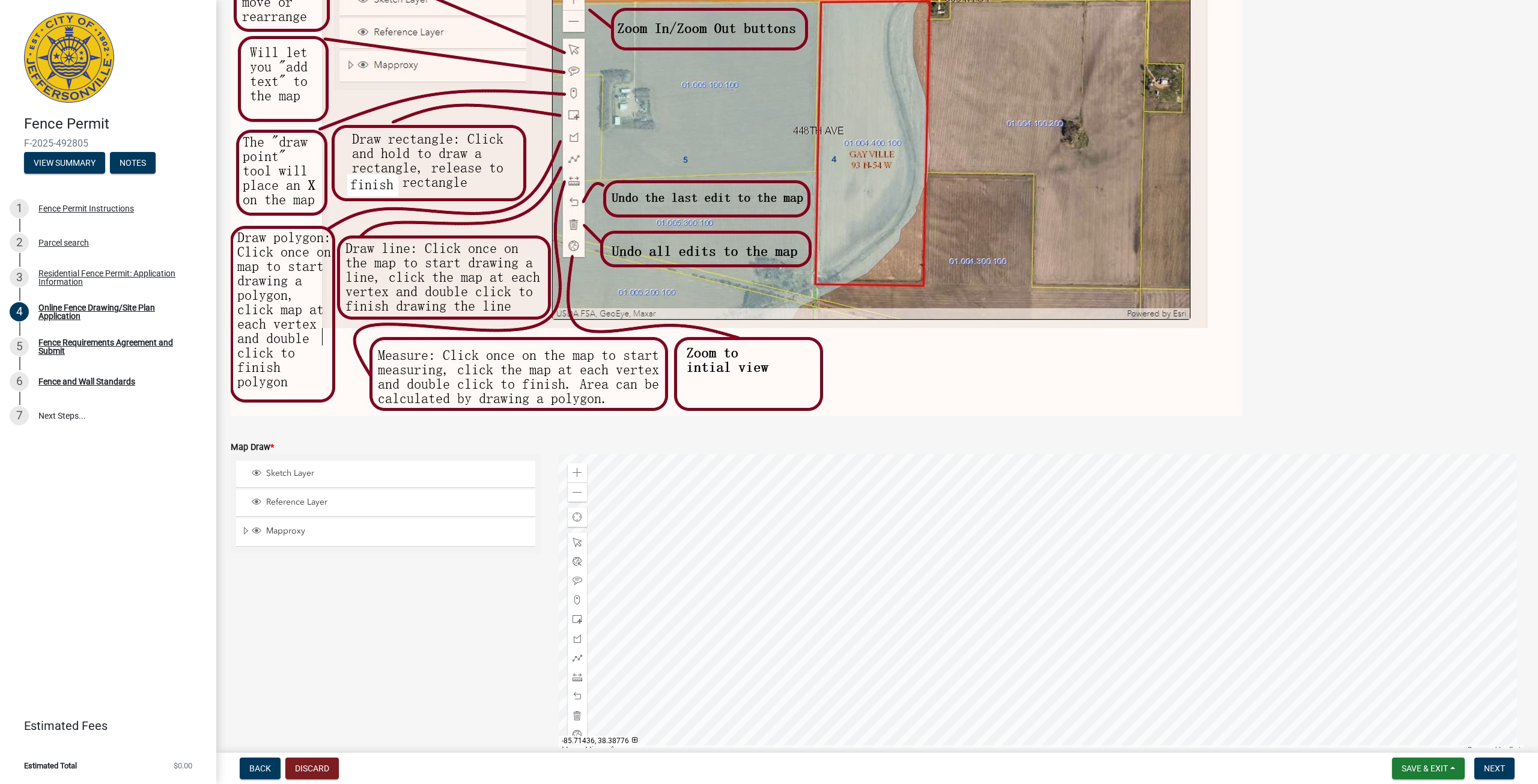
scroll to position [164, 0]
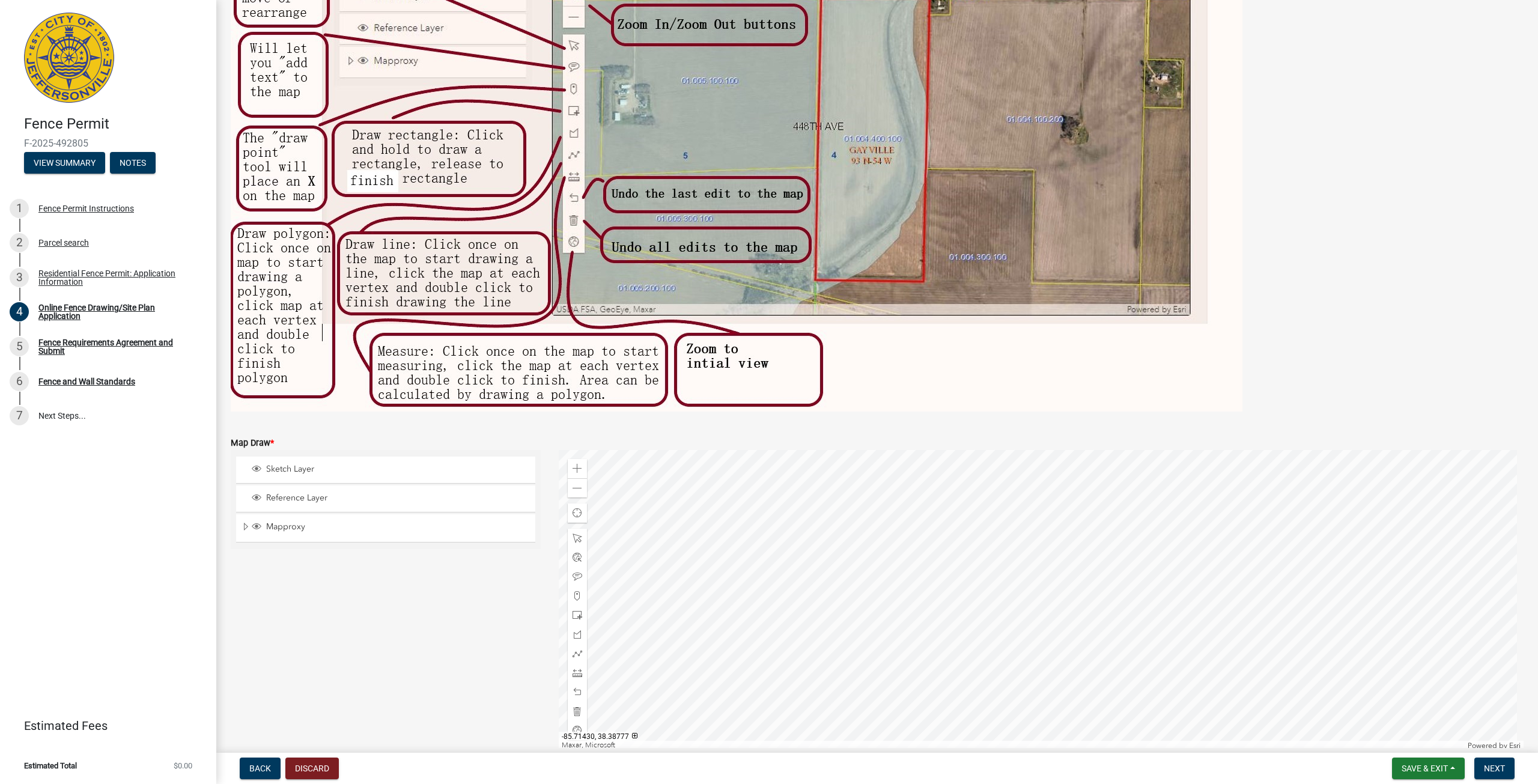
click at [925, 549] on div at bounding box center [1042, 599] width 965 height 301
click at [966, 619] on div at bounding box center [1042, 599] width 965 height 301
click at [571, 660] on div at bounding box center [577, 653] width 19 height 19
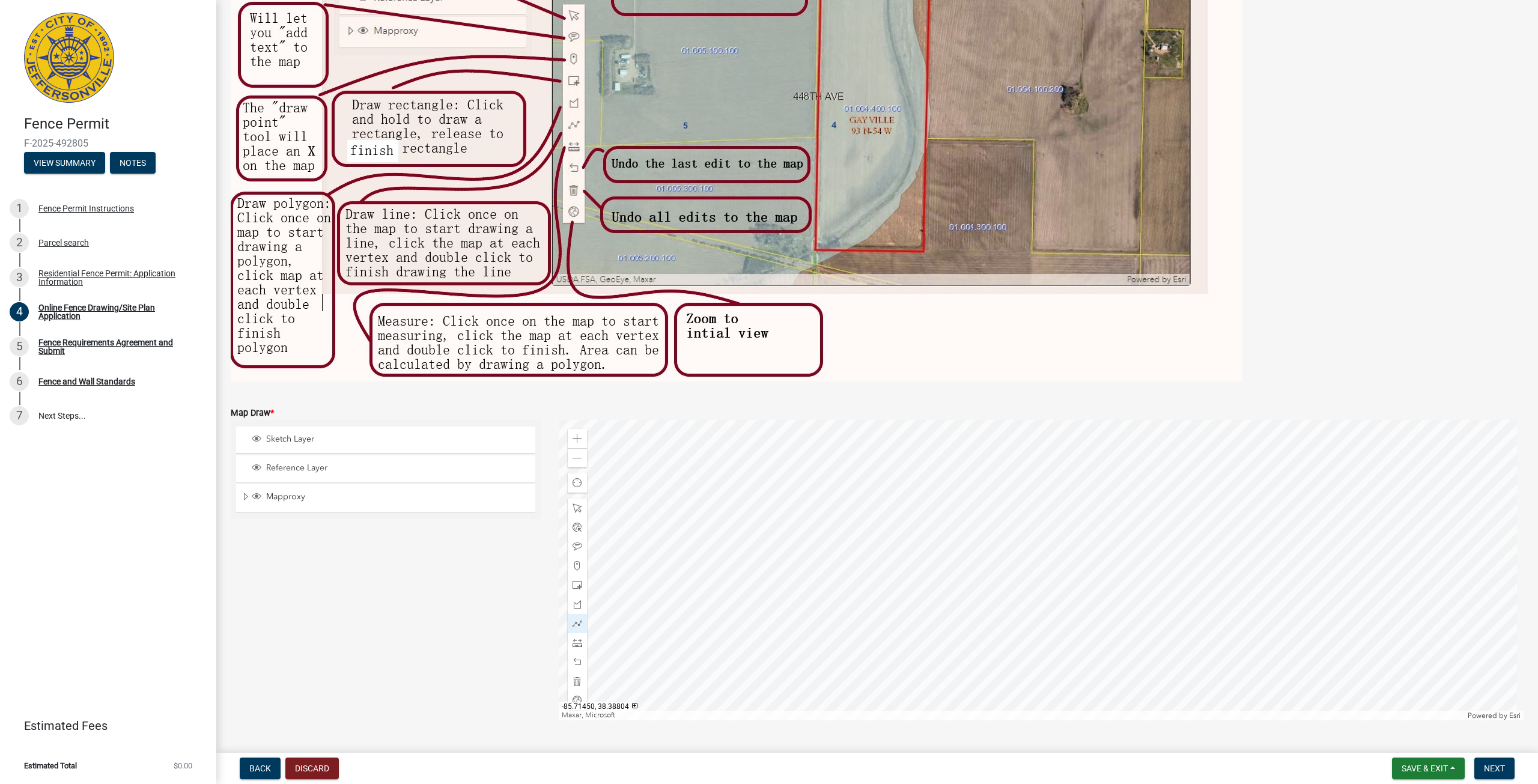
scroll to position [224, 0]
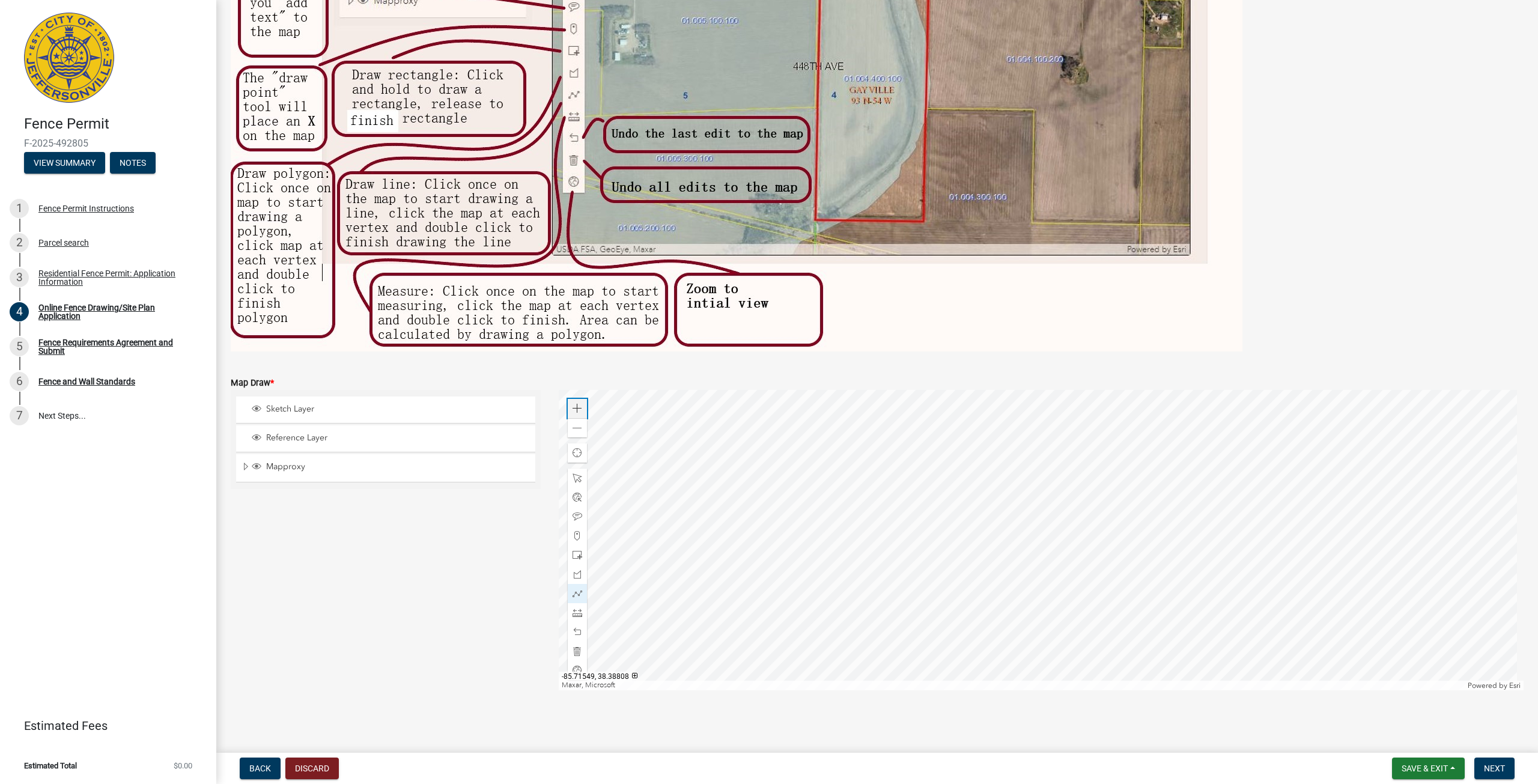
click at [581, 410] on div "Zoom in" at bounding box center [577, 409] width 19 height 19
click at [577, 432] on div "Zoom out" at bounding box center [577, 427] width 19 height 19
click at [578, 470] on div at bounding box center [577, 479] width 19 height 19
click at [960, 653] on div at bounding box center [1042, 539] width 965 height 301
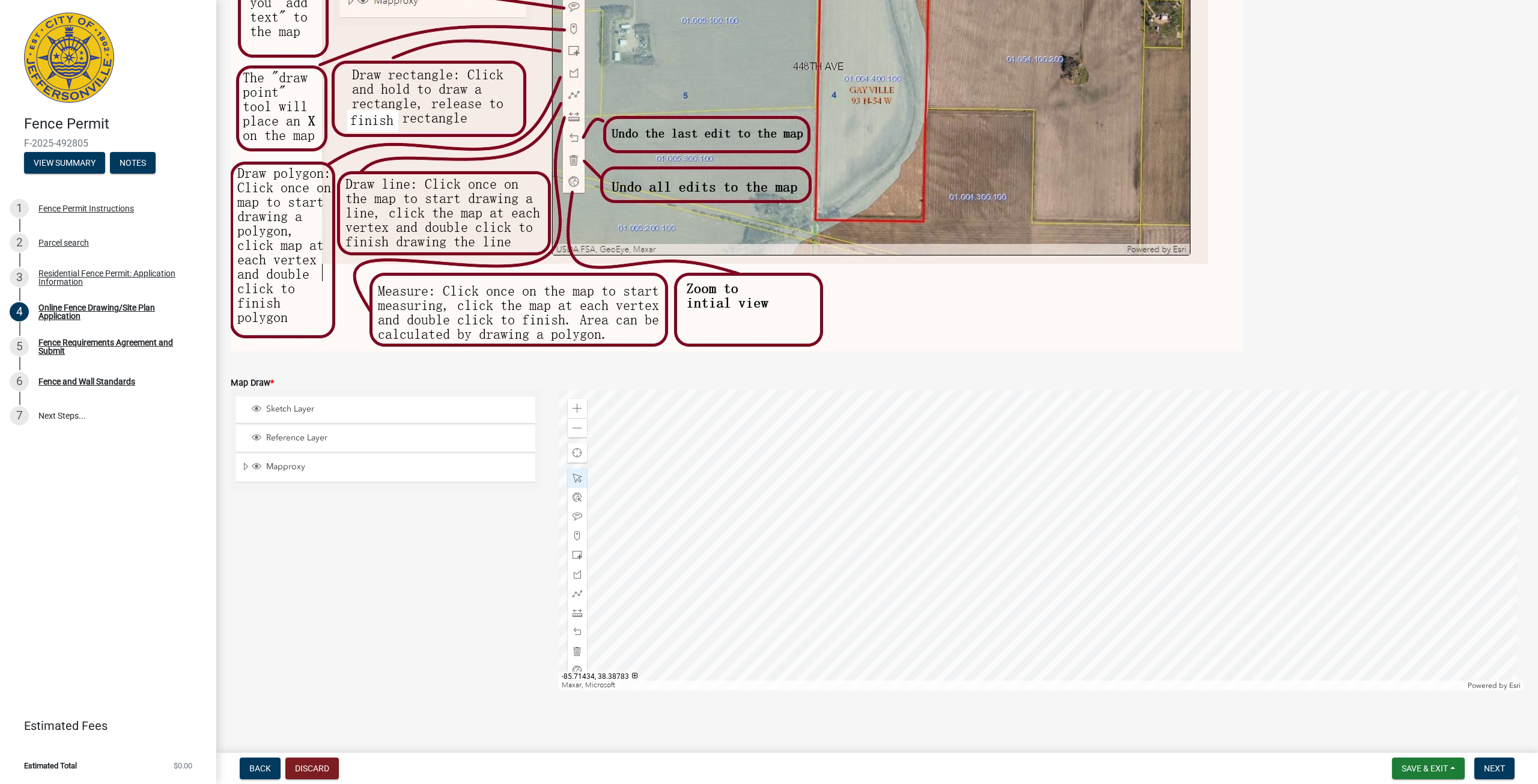
click at [924, 598] on div at bounding box center [1042, 539] width 965 height 301
click at [577, 594] on span at bounding box center [577, 594] width 10 height 10
click at [787, 491] on div at bounding box center [1042, 539] width 965 height 301
click at [789, 533] on div at bounding box center [1042, 539] width 965 height 301
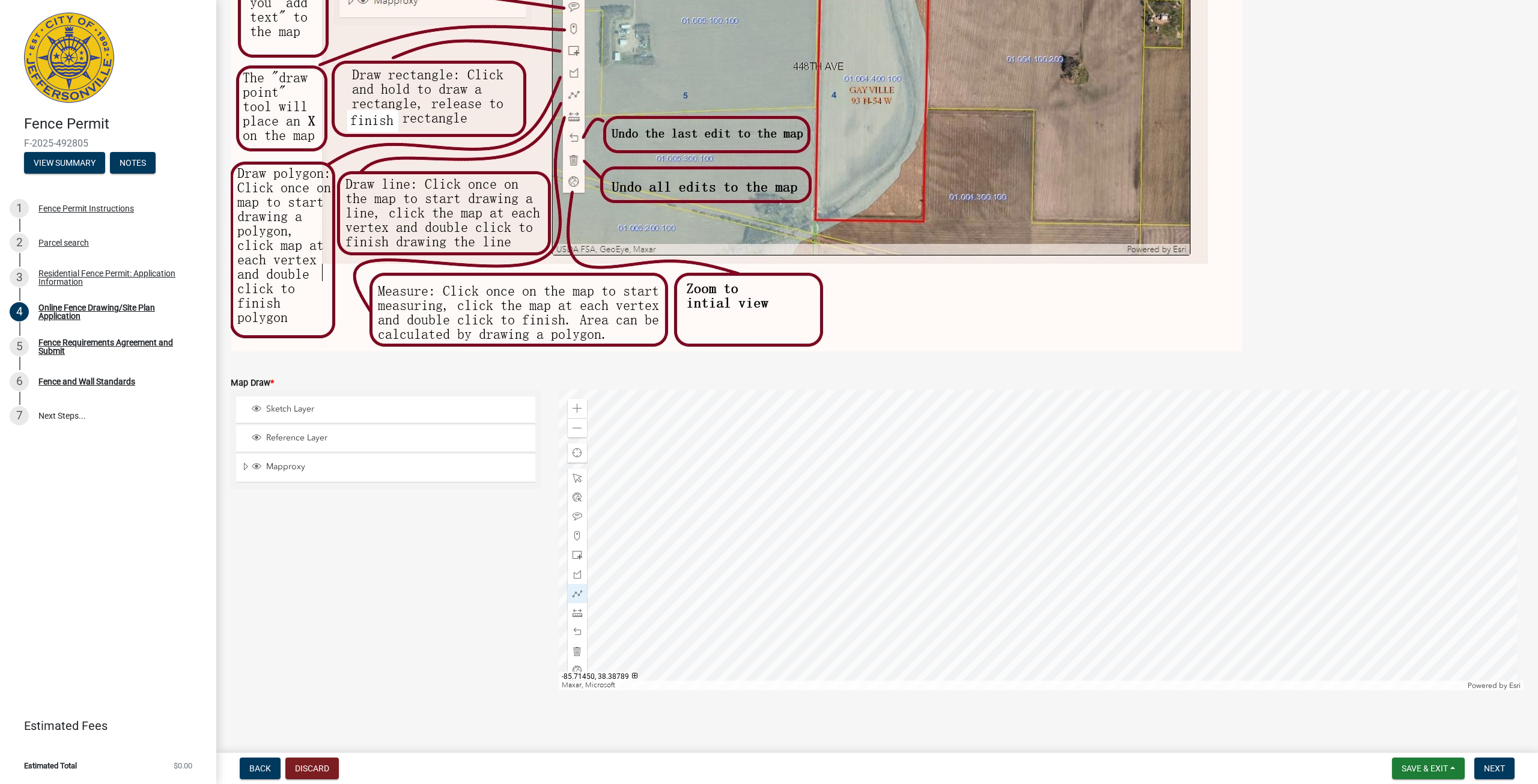
click at [790, 534] on div at bounding box center [1042, 539] width 965 height 301
click at [577, 475] on span at bounding box center [577, 479] width 10 height 10
click at [579, 596] on div at bounding box center [577, 594] width 19 height 19
click at [783, 494] on div at bounding box center [1042, 539] width 965 height 301
click at [911, 406] on div at bounding box center [1042, 539] width 965 height 301
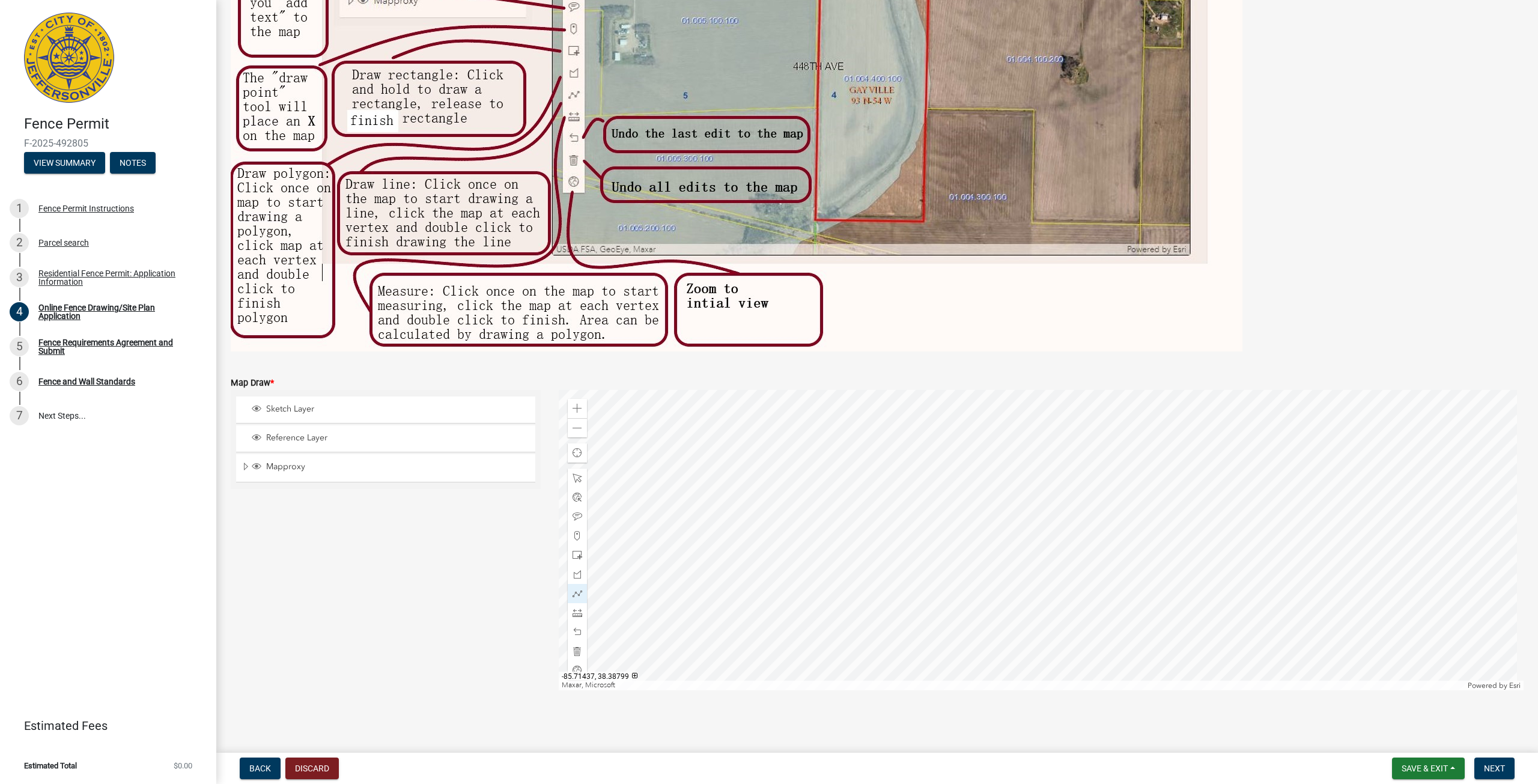
click at [909, 412] on div at bounding box center [1042, 539] width 965 height 301
click at [1048, 600] on div at bounding box center [1042, 539] width 965 height 301
click at [932, 680] on div at bounding box center [1042, 539] width 965 height 301
click at [911, 660] on div at bounding box center [1042, 539] width 965 height 301
click at [577, 483] on div at bounding box center [577, 479] width 19 height 19
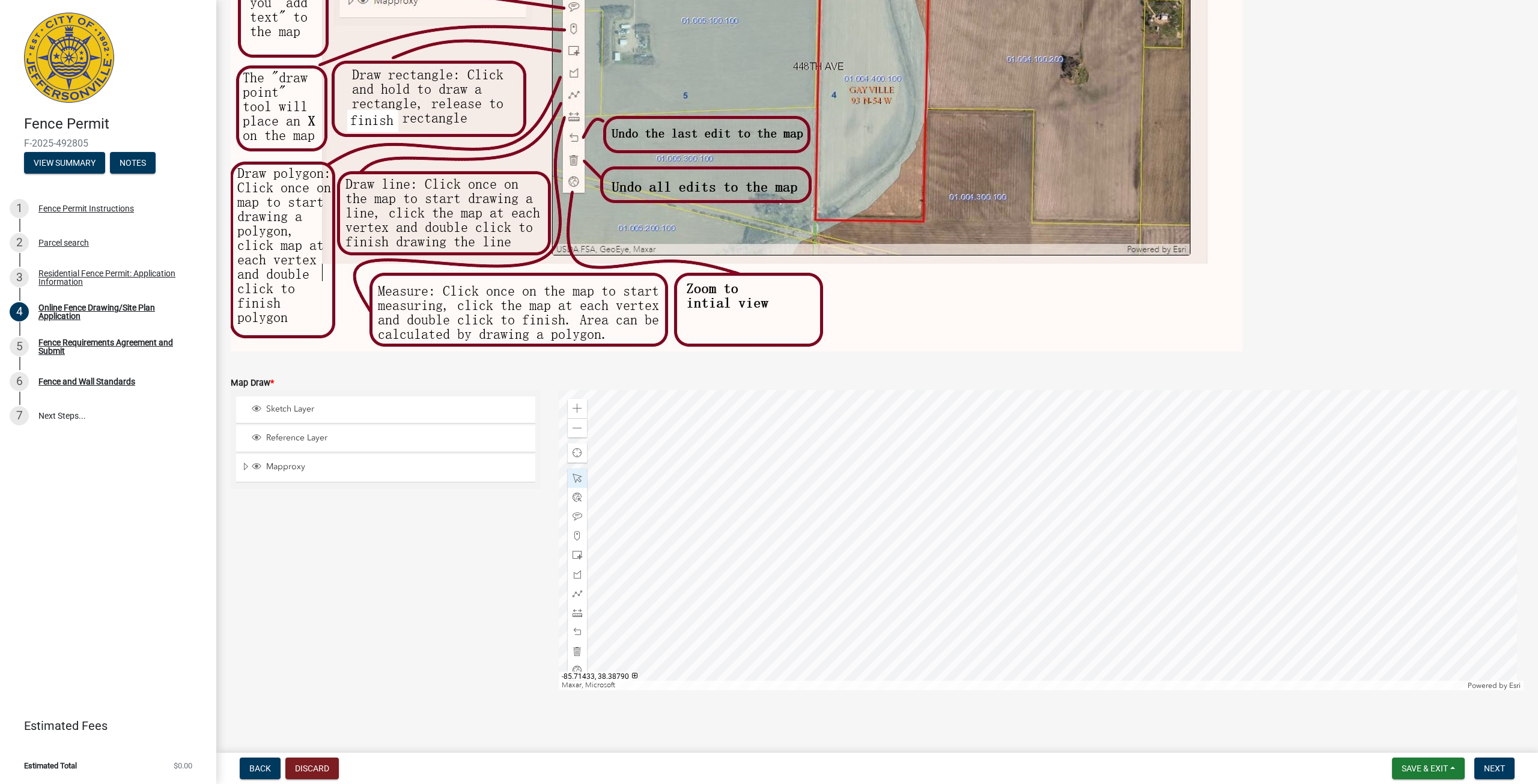
click at [906, 529] on div at bounding box center [1042, 539] width 965 height 301
click at [578, 633] on span at bounding box center [577, 632] width 10 height 10
click at [780, 530] on div at bounding box center [1042, 539] width 965 height 301
click at [573, 532] on span at bounding box center [577, 536] width 10 height 10
click at [813, 481] on div at bounding box center [1042, 539] width 965 height 301
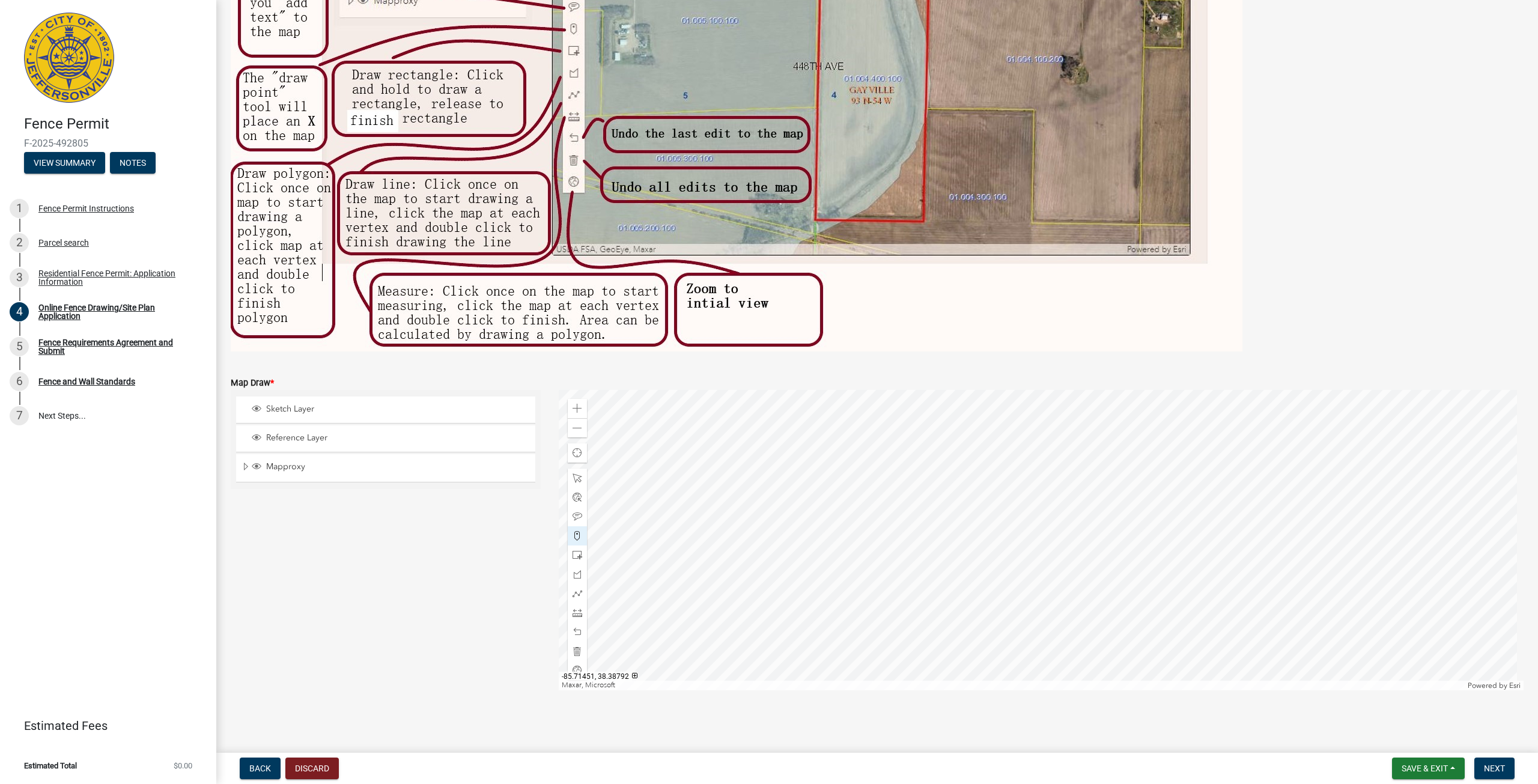
click at [807, 459] on div at bounding box center [1042, 539] width 965 height 301
click at [873, 563] on div at bounding box center [1042, 539] width 965 height 301
click at [891, 578] on div at bounding box center [1042, 539] width 965 height 301
click at [967, 520] on div at bounding box center [1042, 539] width 965 height 301
click at [886, 409] on div at bounding box center [1042, 539] width 965 height 301
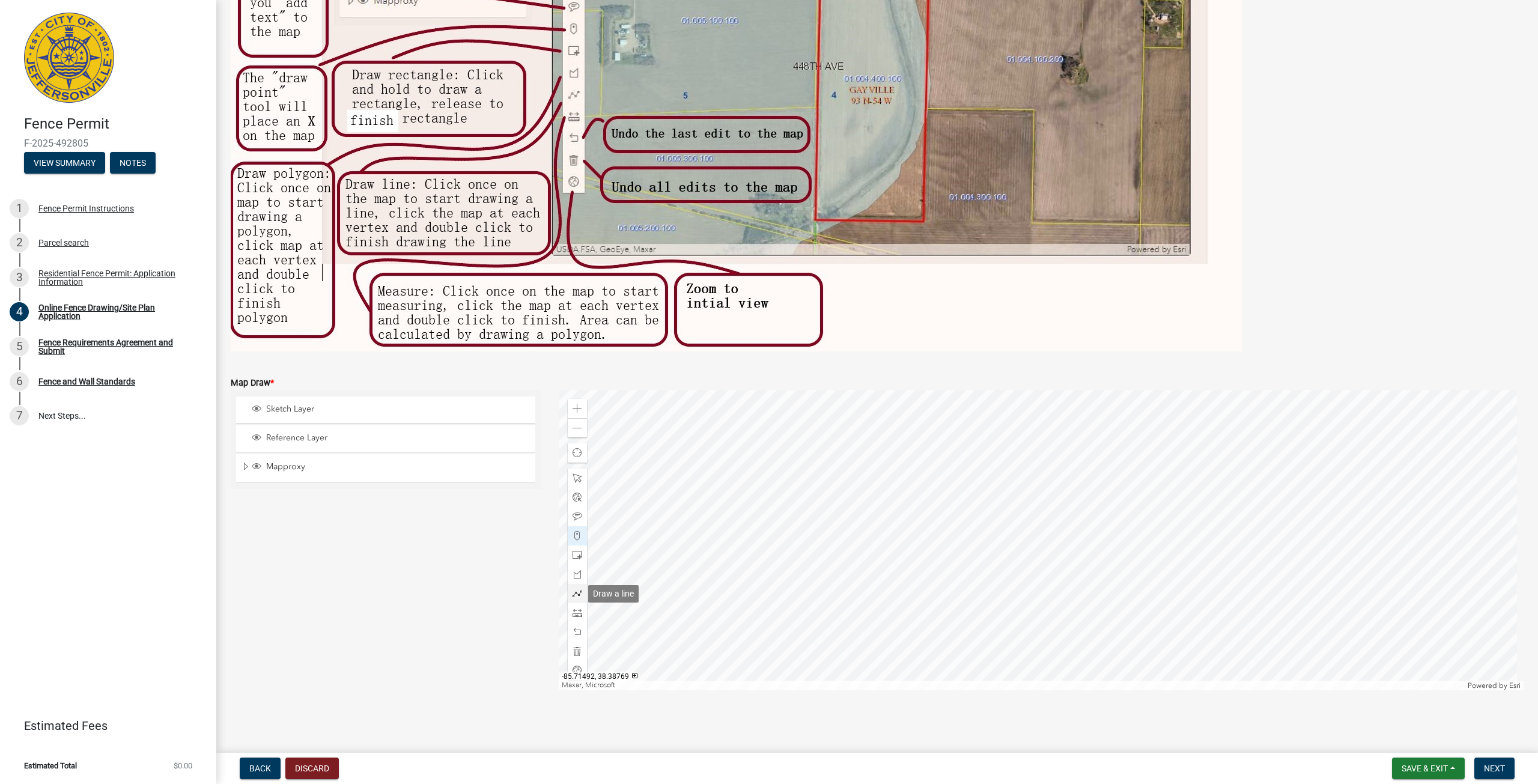
click at [579, 594] on div at bounding box center [577, 594] width 19 height 19
click at [813, 481] on div at bounding box center [1042, 539] width 965 height 301
click at [809, 455] on div at bounding box center [1042, 539] width 965 height 301
click at [884, 408] on div at bounding box center [1042, 539] width 965 height 301
click at [967, 519] on div at bounding box center [1042, 539] width 965 height 301
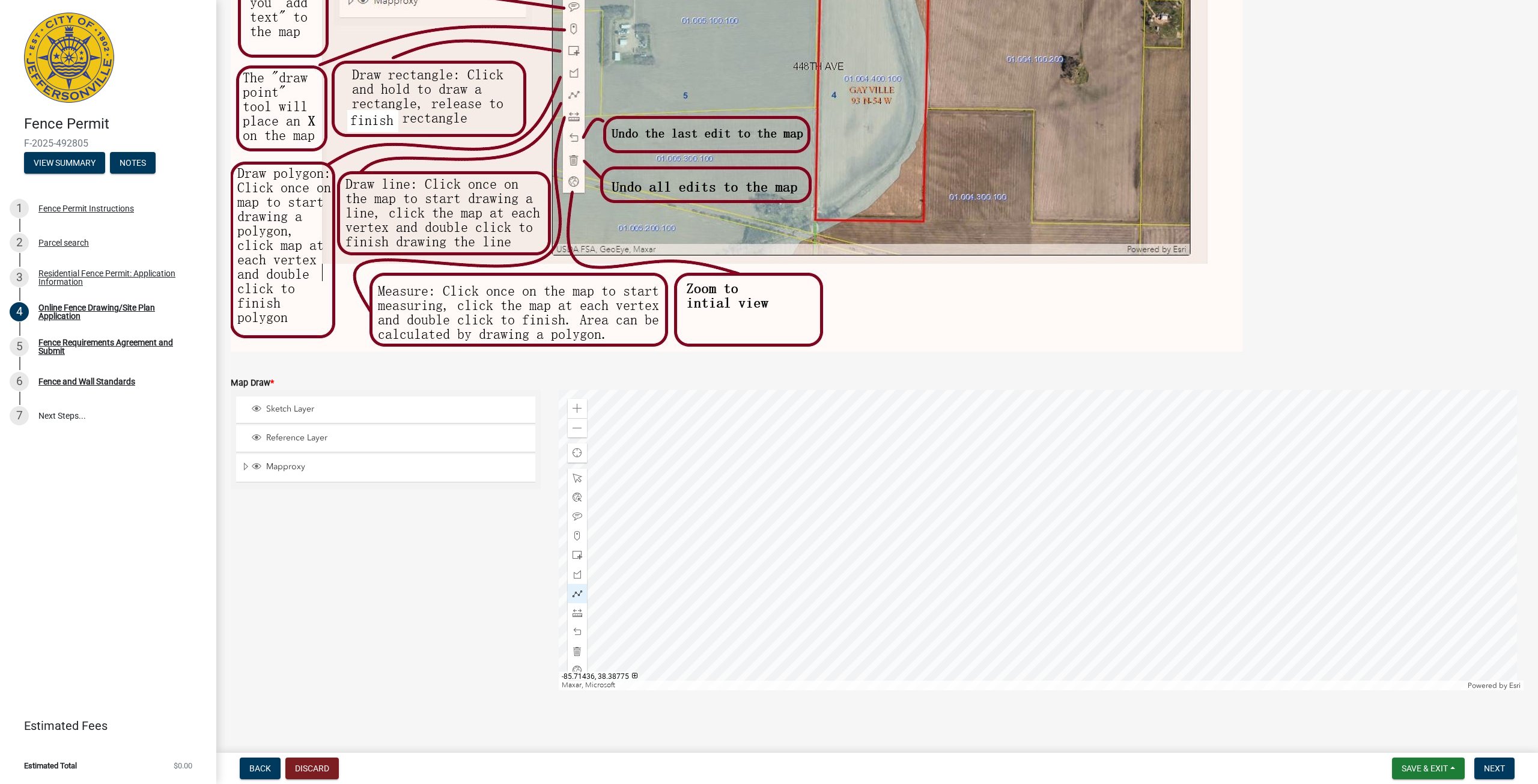
click at [891, 577] on div at bounding box center [1042, 539] width 965 height 301
click at [872, 560] on div at bounding box center [1042, 539] width 965 height 301
click at [576, 608] on span at bounding box center [577, 613] width 10 height 10
click at [807, 458] on div at bounding box center [1042, 539] width 965 height 301
click at [576, 479] on span at bounding box center [577, 479] width 10 height 10
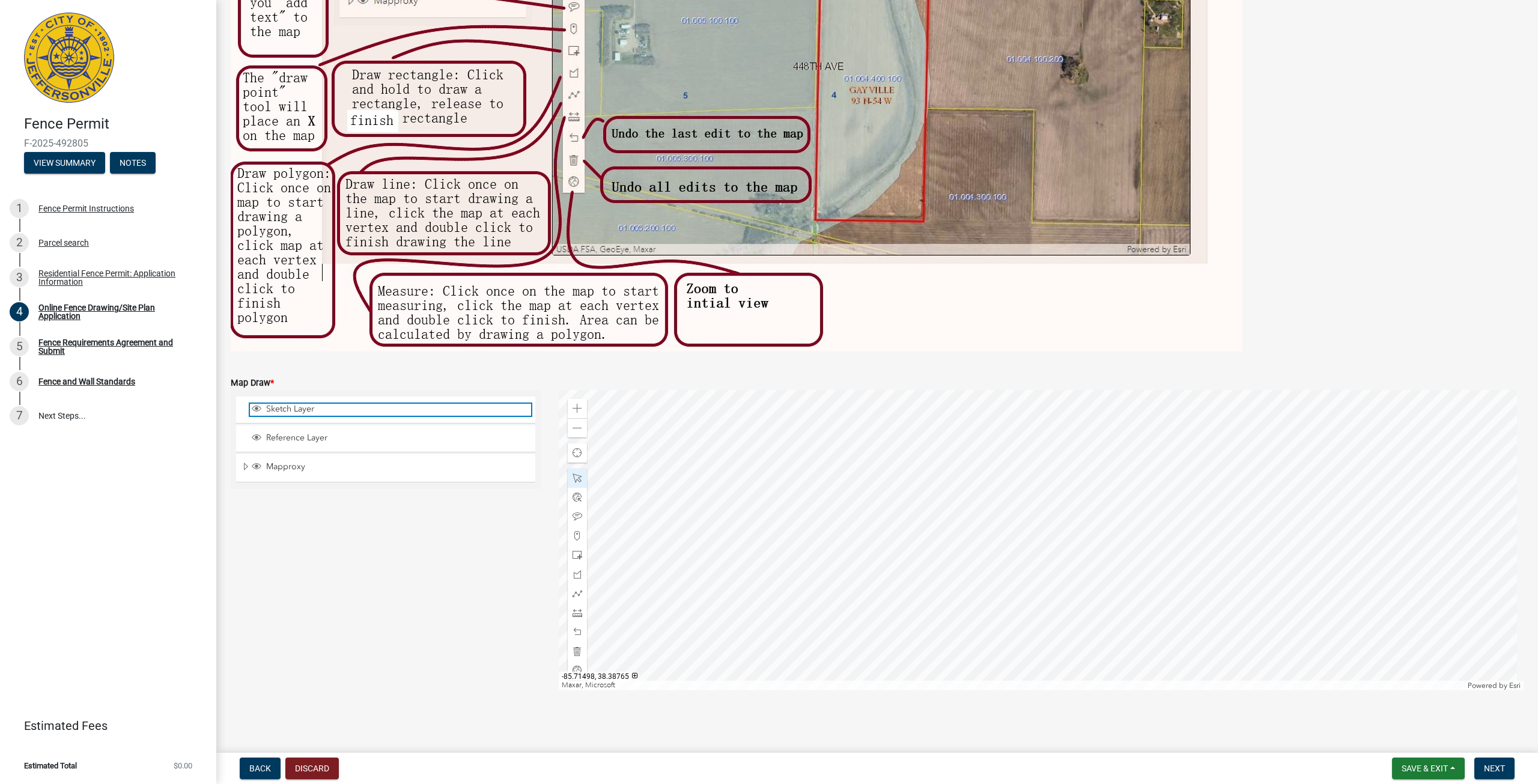
click at [293, 410] on span "Sketch Layer" at bounding box center [397, 408] width 268 height 11
click at [311, 430] on div "Reference Layer" at bounding box center [385, 438] width 299 height 26
click at [311, 440] on span "Reference Layer" at bounding box center [397, 437] width 268 height 11
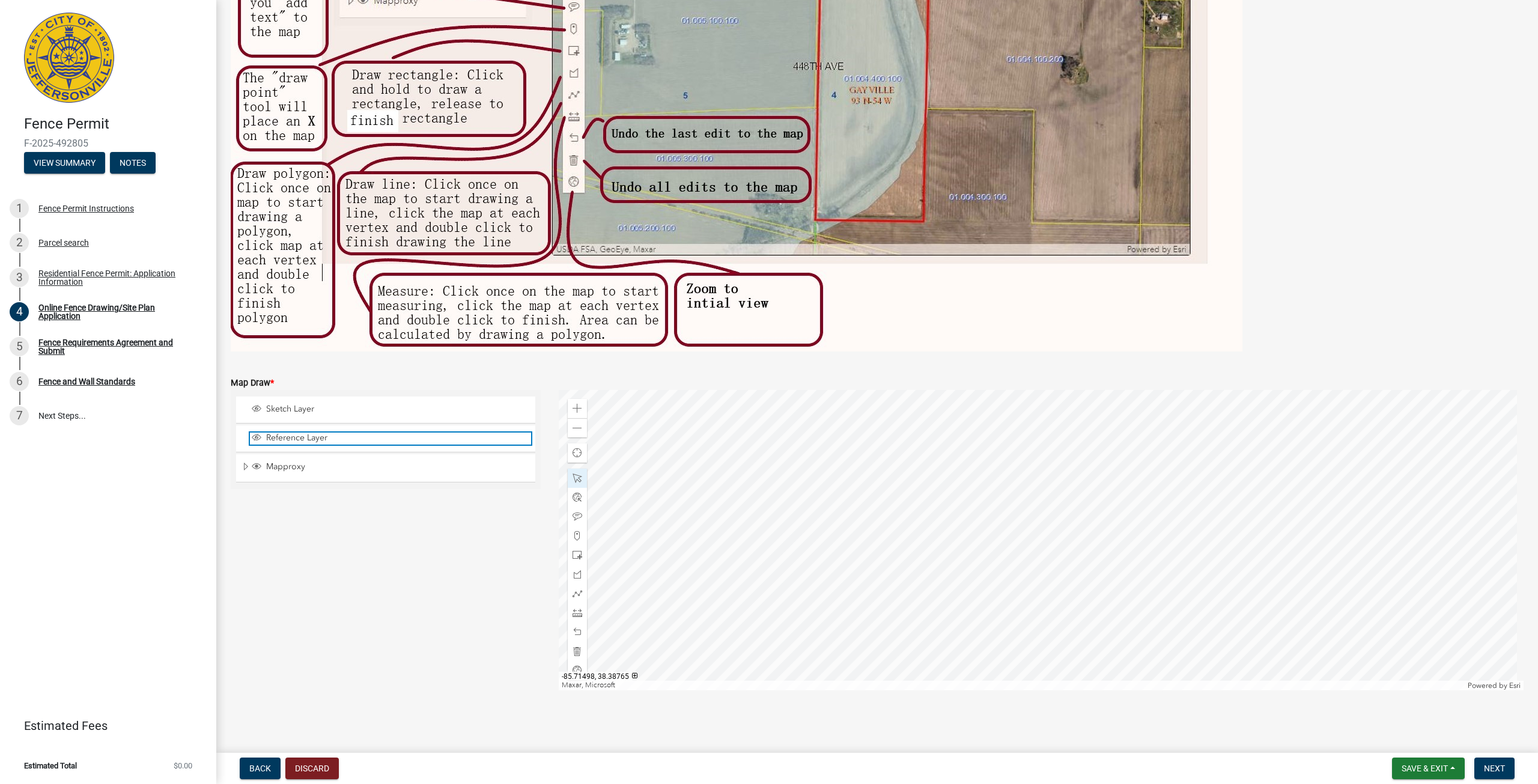
click at [311, 440] on span "Reference Layer" at bounding box center [397, 437] width 268 height 11
click at [298, 467] on span "Mapproxy" at bounding box center [397, 466] width 268 height 11
click at [293, 407] on span "Sketch Layer" at bounding box center [397, 408] width 268 height 11
click at [1494, 764] on span "Next" at bounding box center [1494, 769] width 21 height 10
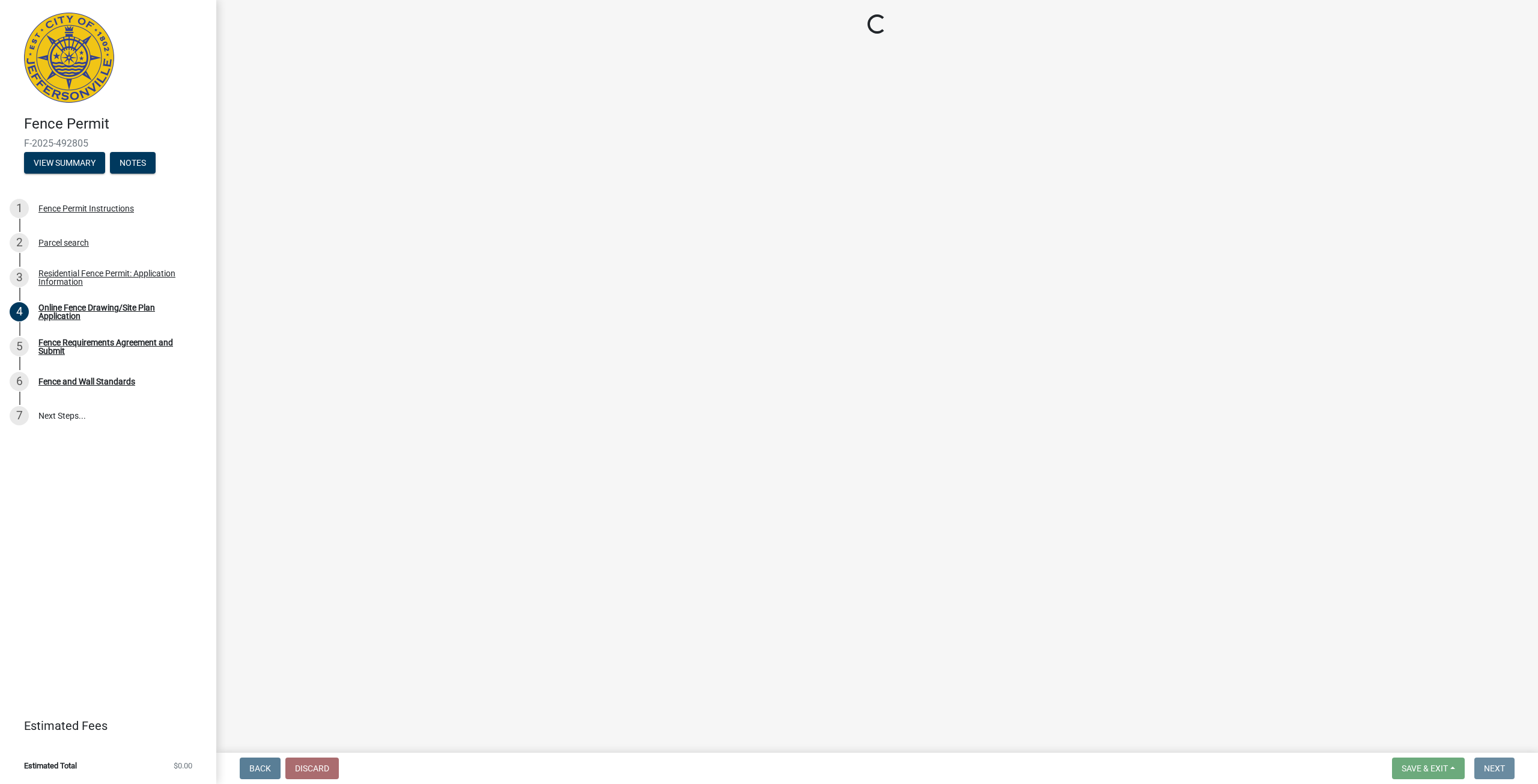
scroll to position [0, 0]
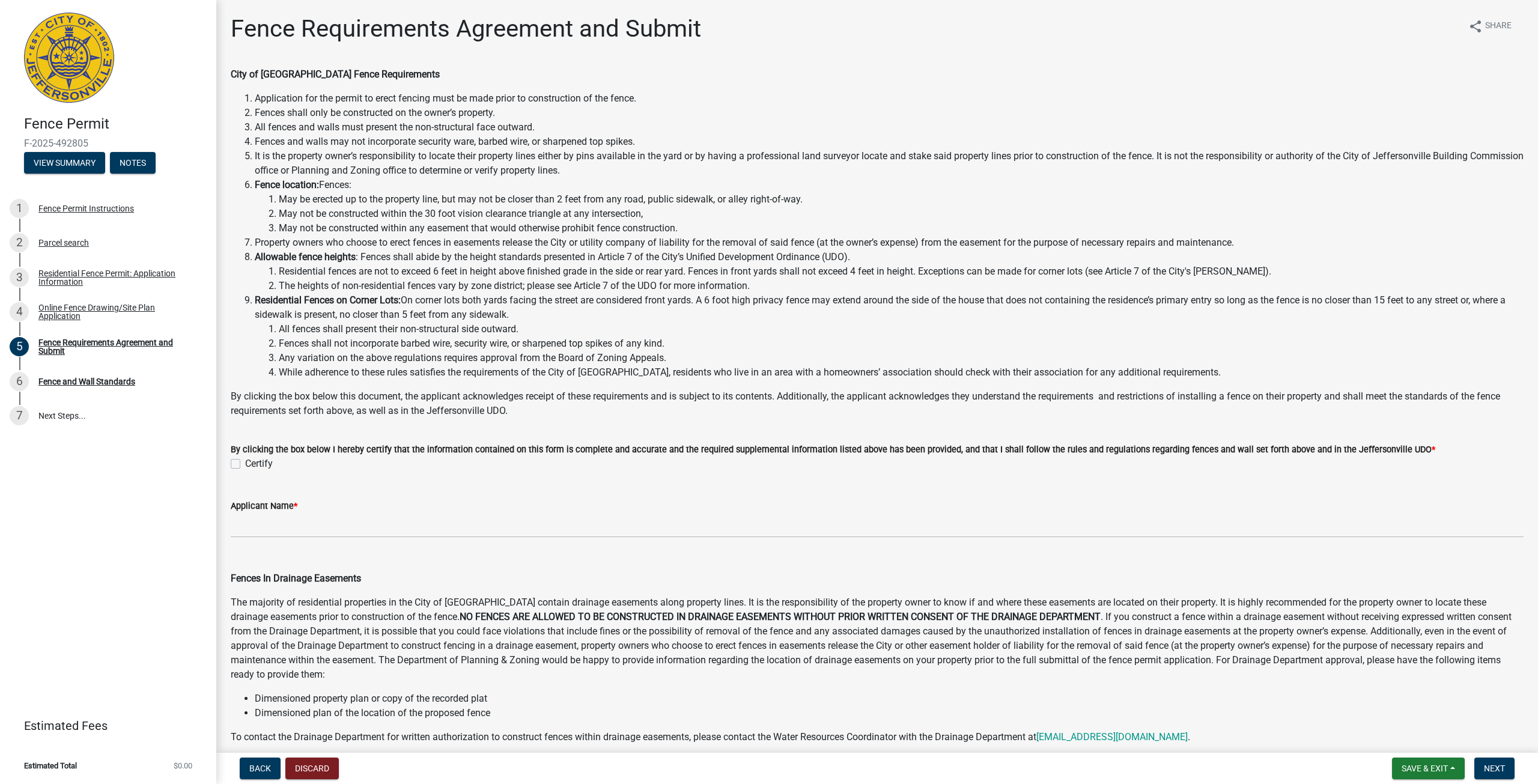
click at [245, 468] on label "Certify" at bounding box center [258, 463] width 28 height 15
click at [245, 464] on input "Certify" at bounding box center [249, 460] width 8 height 8
checkbox input "true"
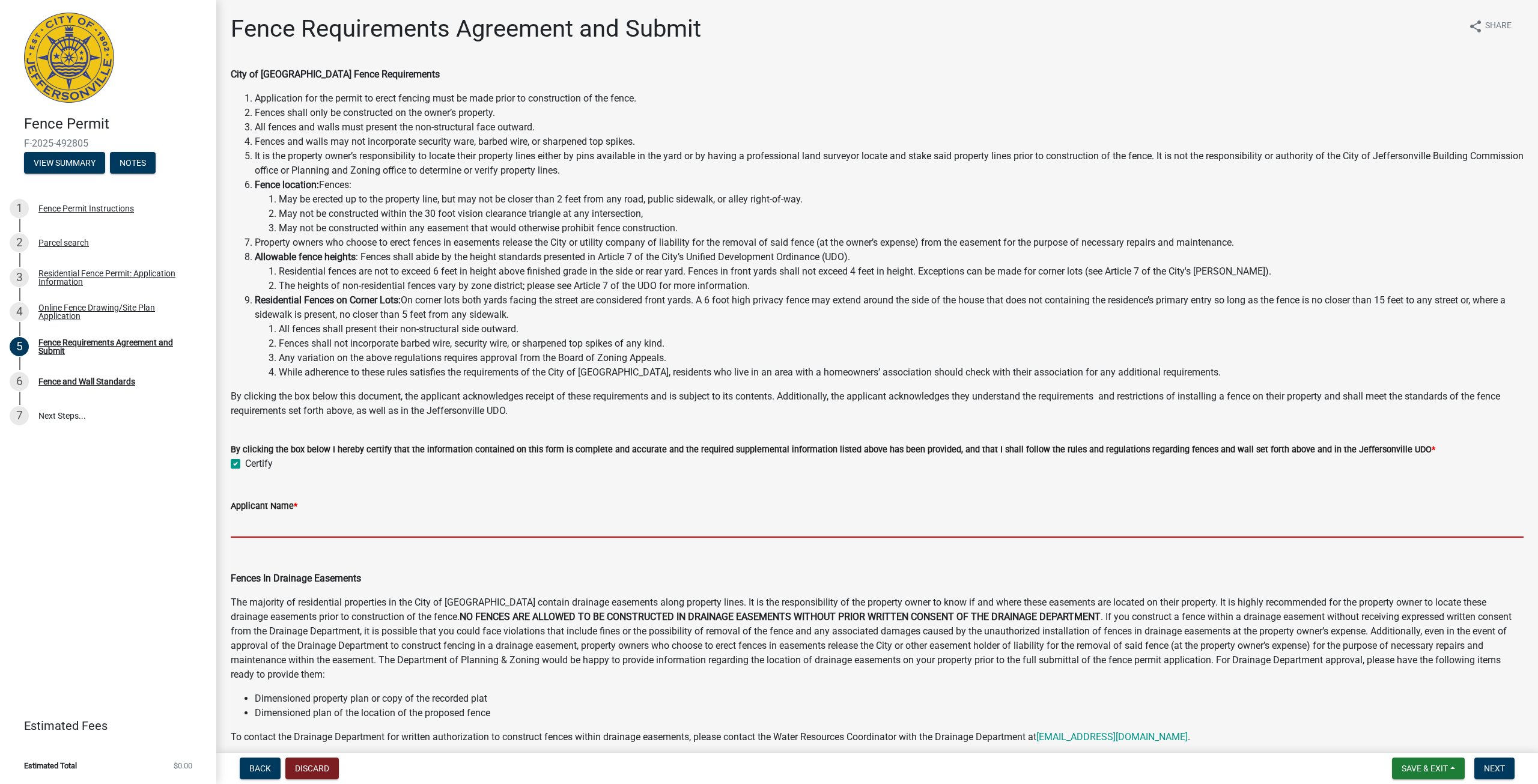
click at [276, 517] on input "Applicant Name *" at bounding box center [877, 525] width 1293 height 24
type input "[PERSON_NAME] [PERSON_NAME]"
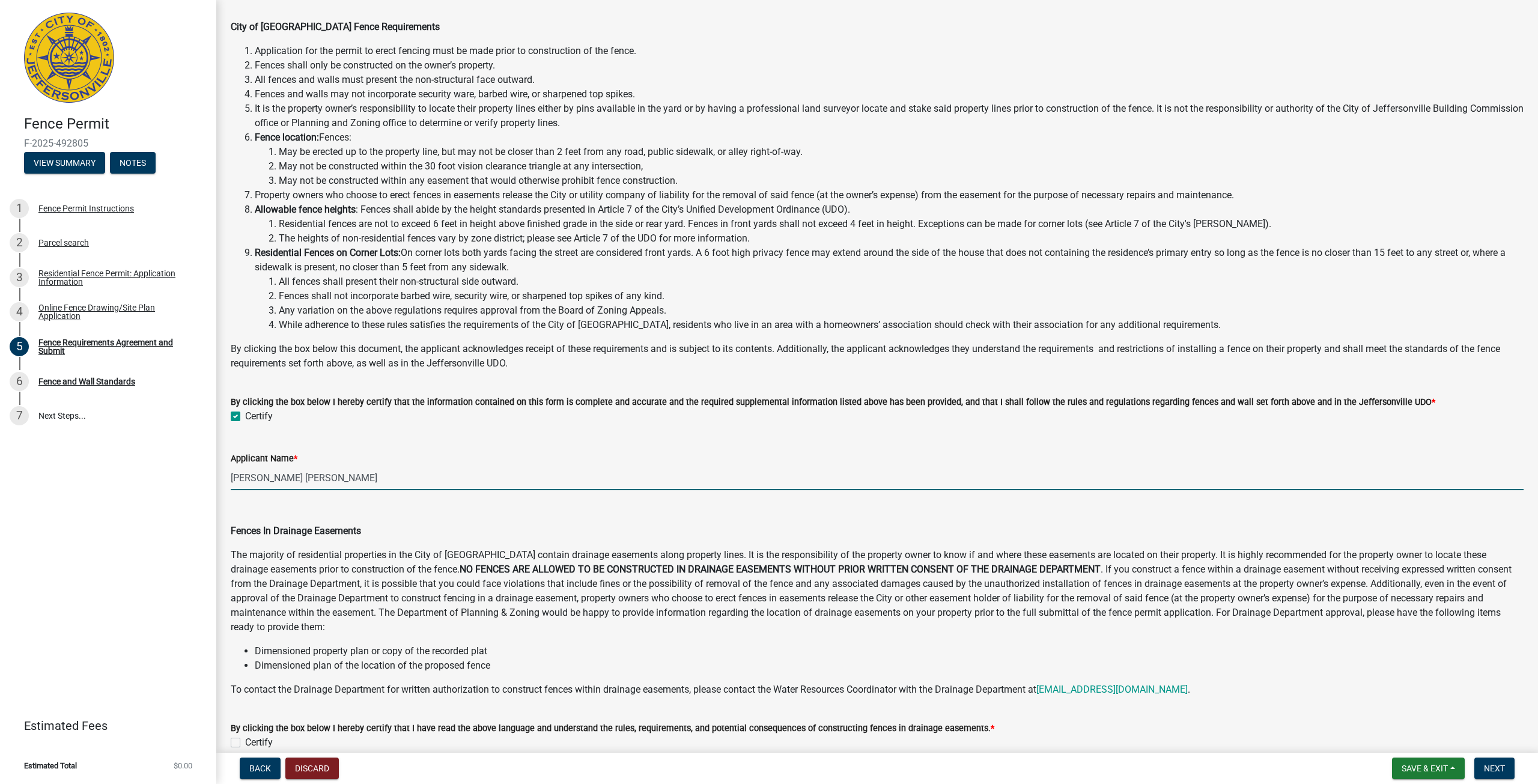
scroll to position [240, 0]
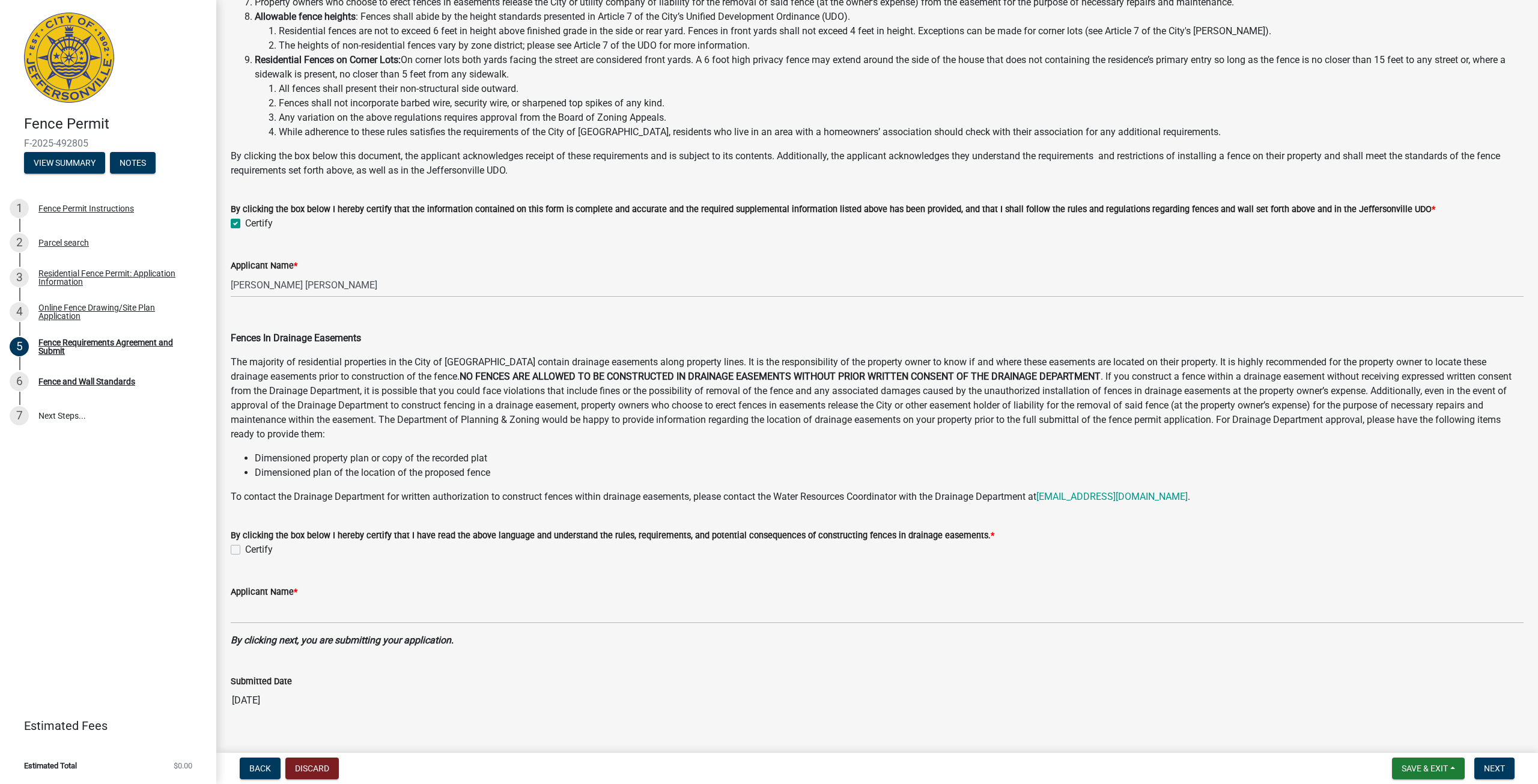
click at [235, 544] on div "Certify" at bounding box center [877, 549] width 1293 height 15
click at [245, 548] on label "Certify" at bounding box center [258, 549] width 28 height 15
click at [245, 548] on input "Certify" at bounding box center [249, 546] width 8 height 8
checkbox input "true"
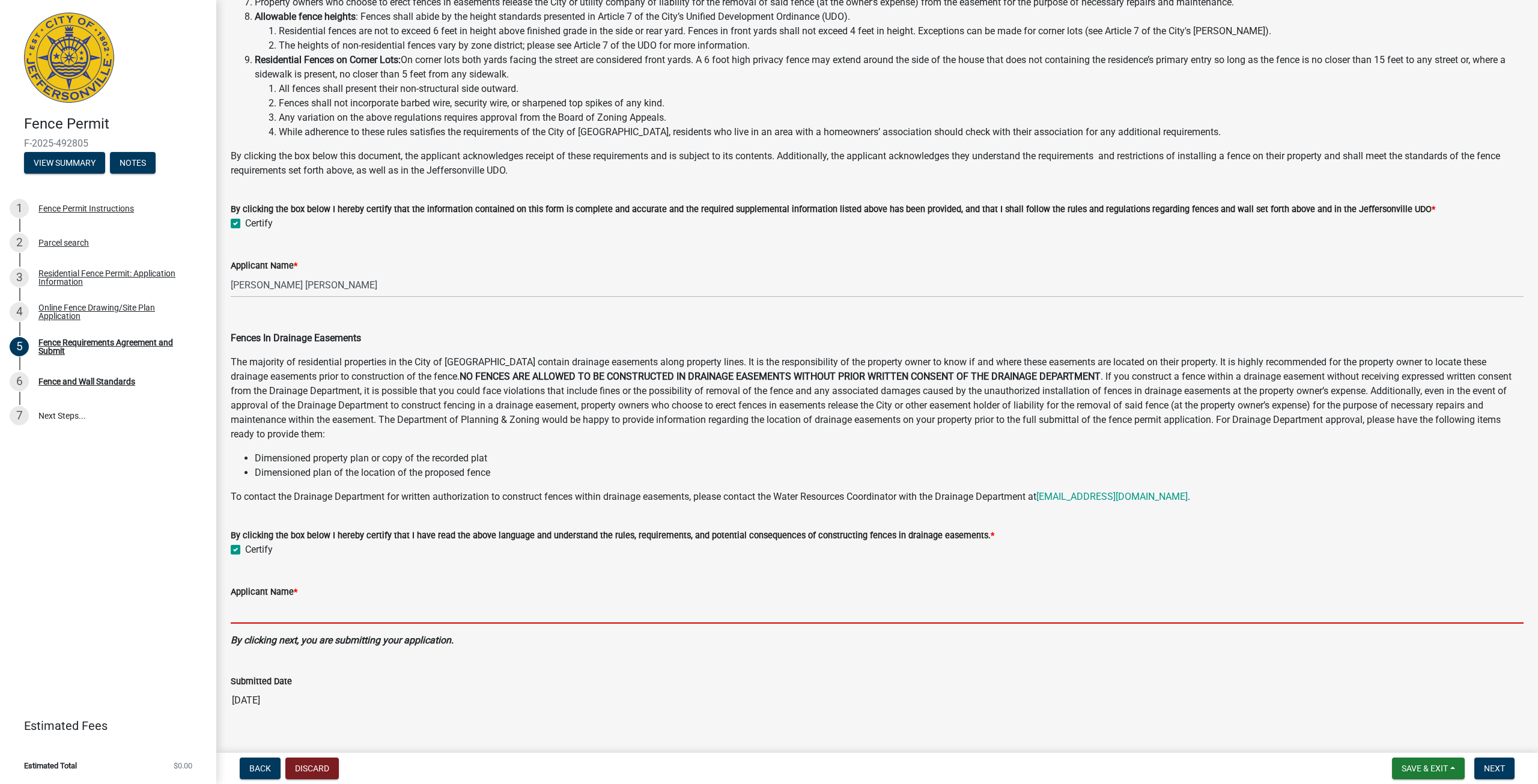
click at [272, 606] on input "Applicant Name *" at bounding box center [877, 610] width 1293 height 24
type input "[PERSON_NAME] [PERSON_NAME]"
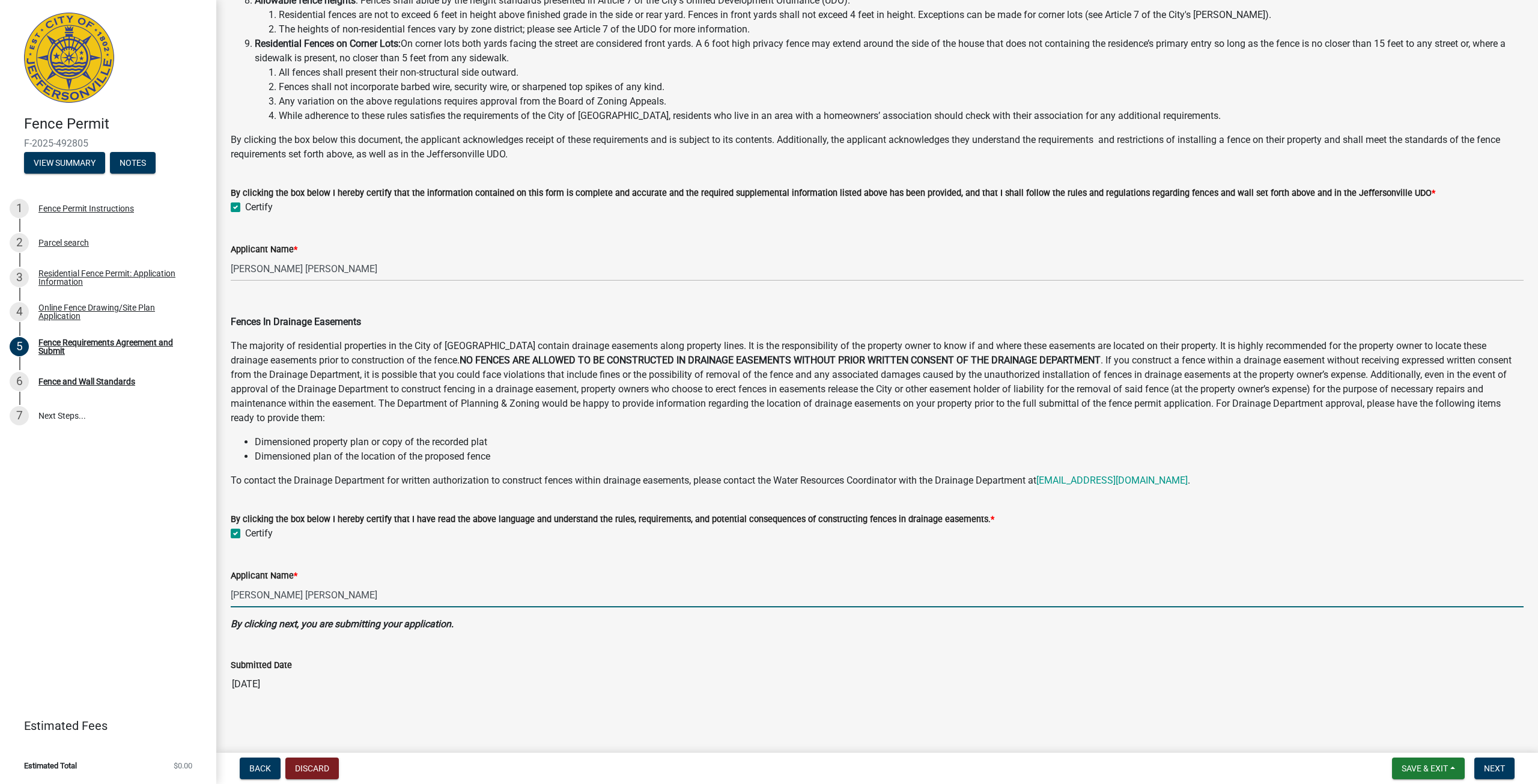
scroll to position [261, 0]
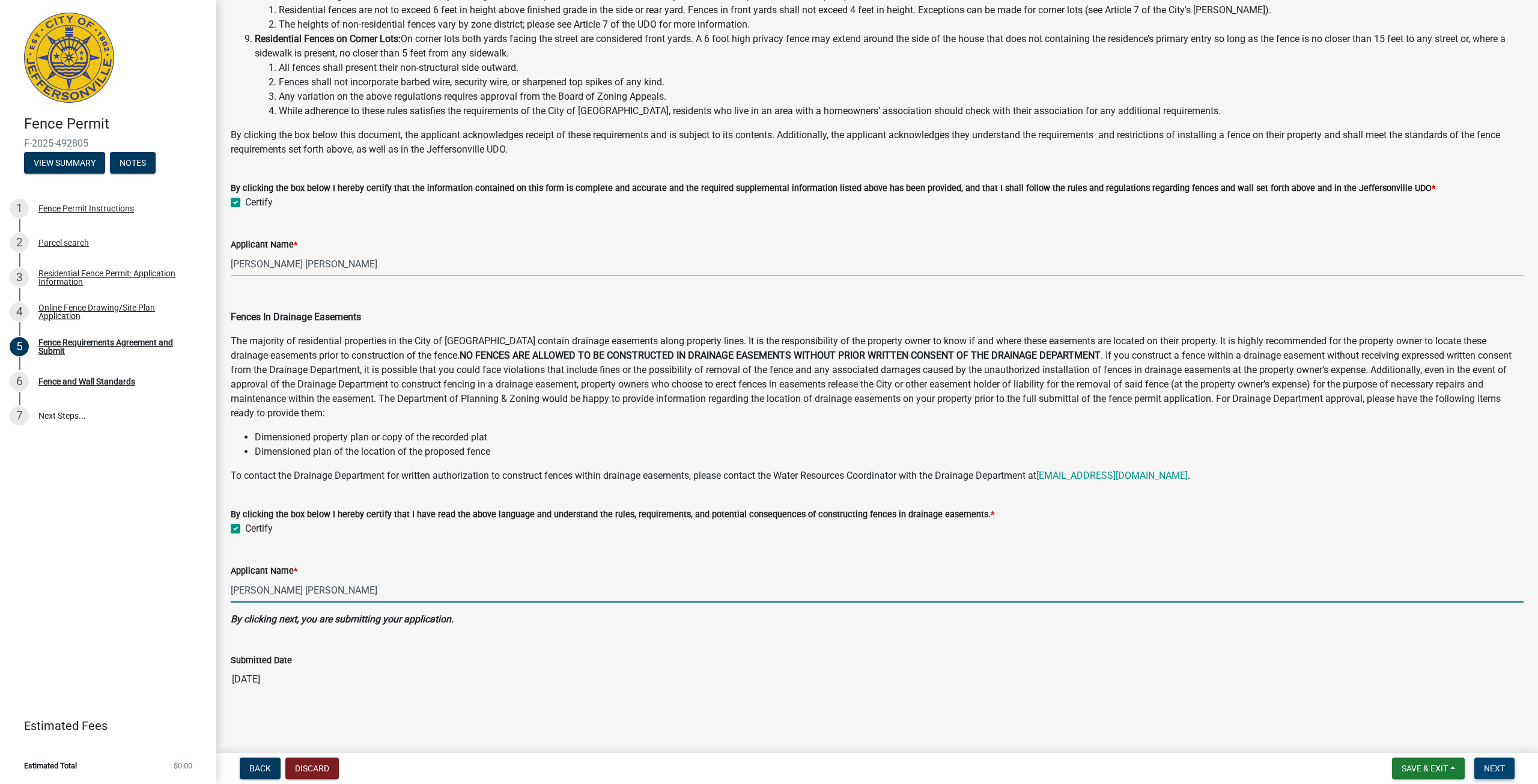
click at [1503, 769] on span "Next" at bounding box center [1494, 769] width 21 height 10
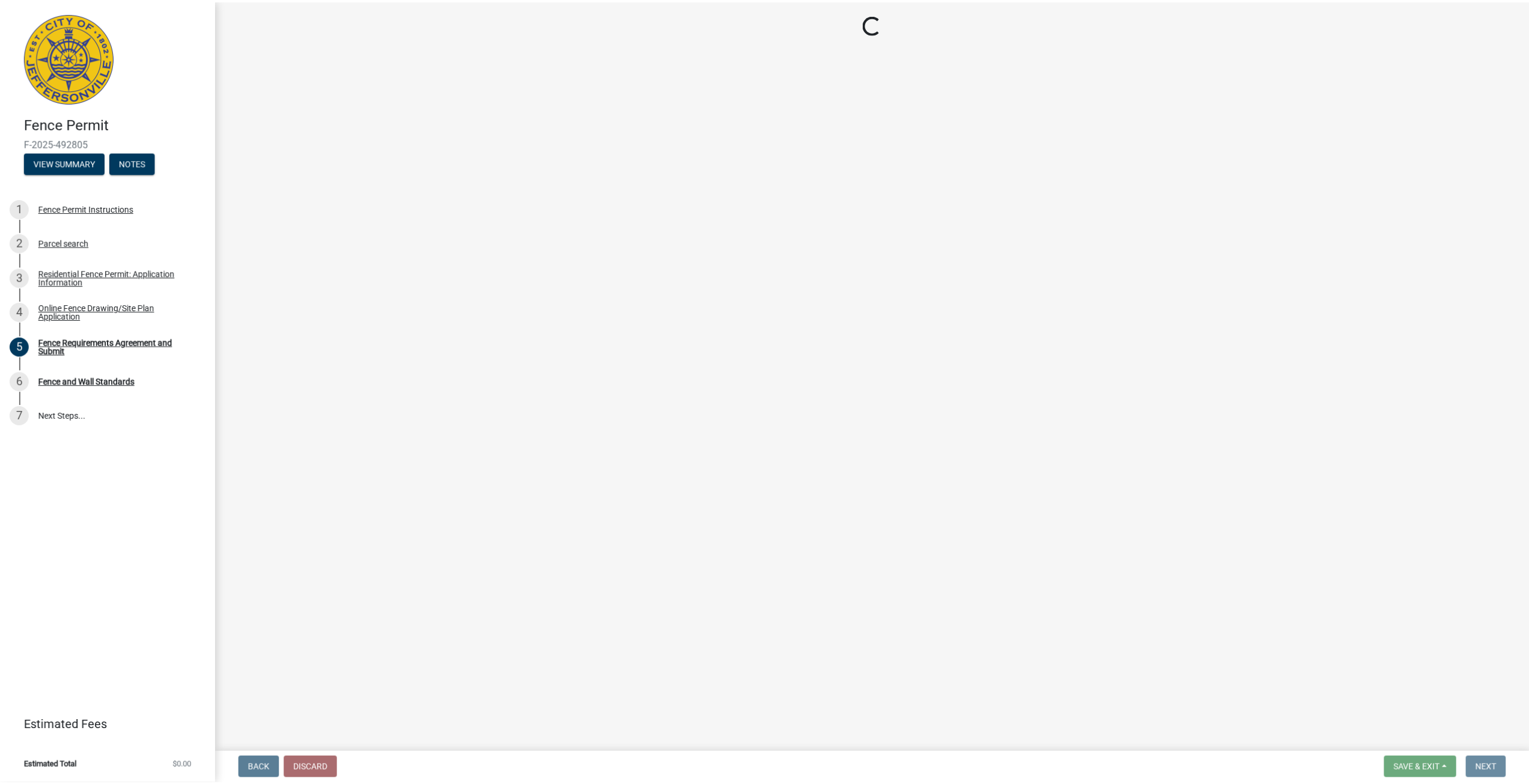
scroll to position [0, 0]
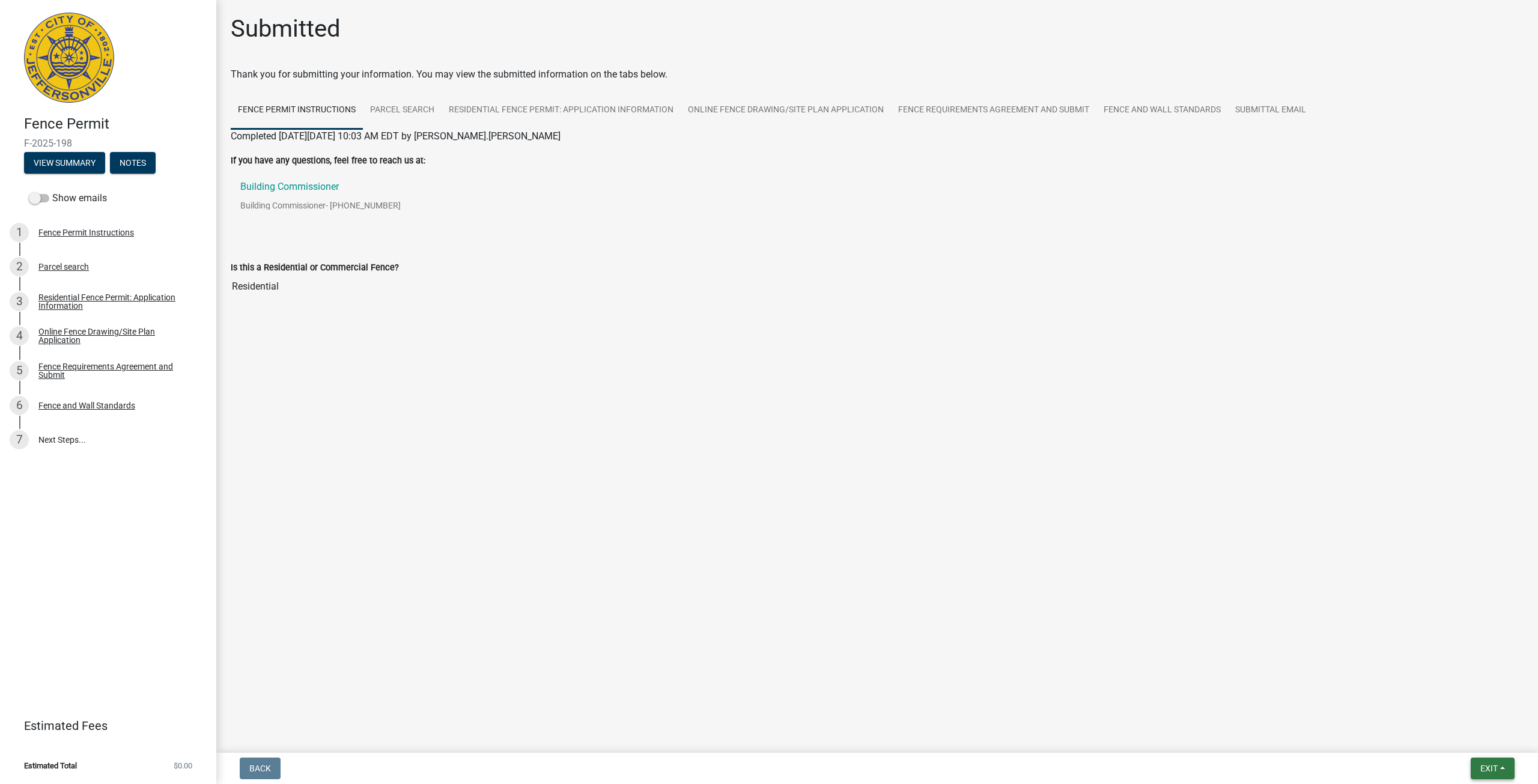
click at [1486, 769] on span "Exit" at bounding box center [1490, 769] width 17 height 10
click at [1453, 735] on button "Save & Exit" at bounding box center [1466, 737] width 96 height 29
